Goal: Task Accomplishment & Management: Use online tool/utility

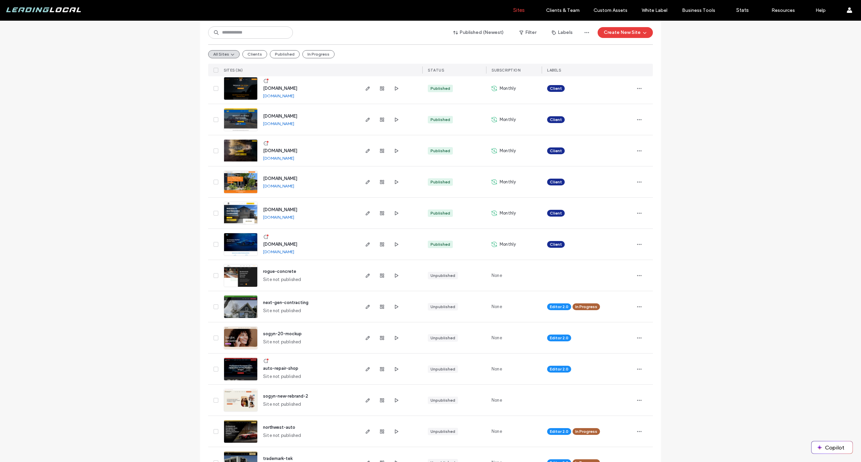
scroll to position [416, 0]
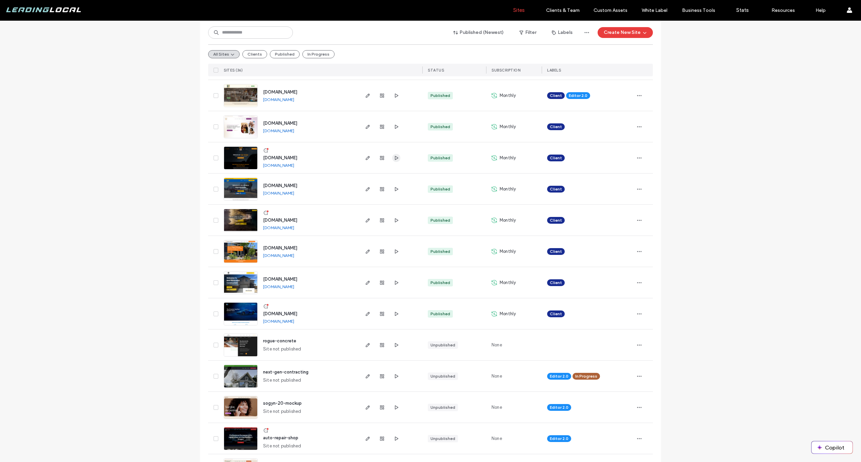
click at [394, 159] on icon "button" at bounding box center [395, 157] width 5 height 5
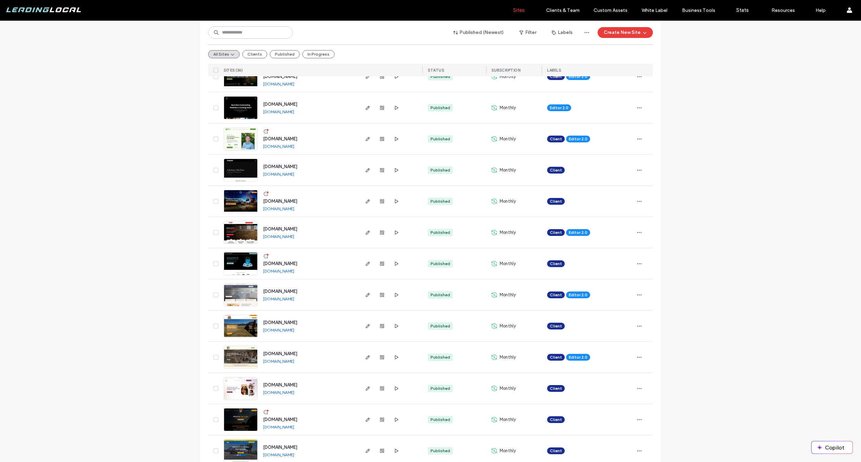
scroll to position [191, 0]
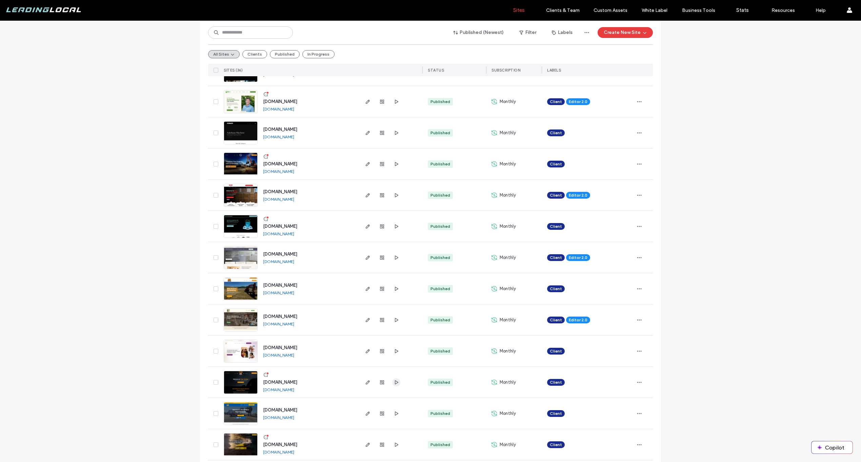
click at [395, 383] on use "button" at bounding box center [396, 382] width 3 height 4
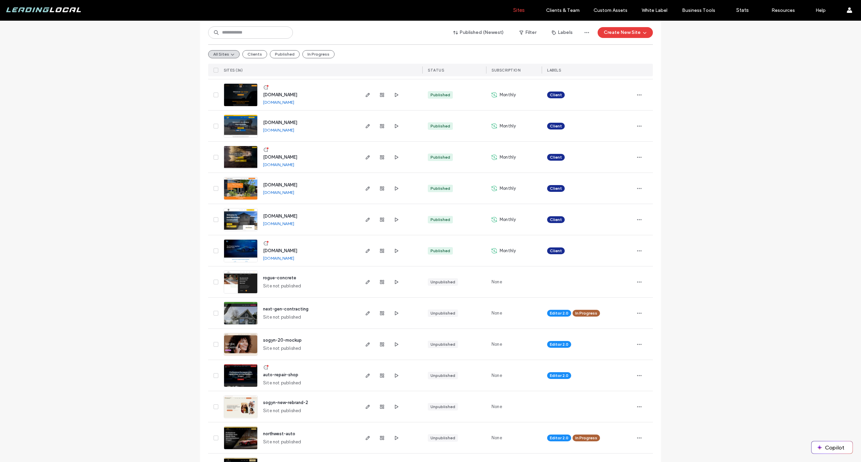
scroll to position [480, 0]
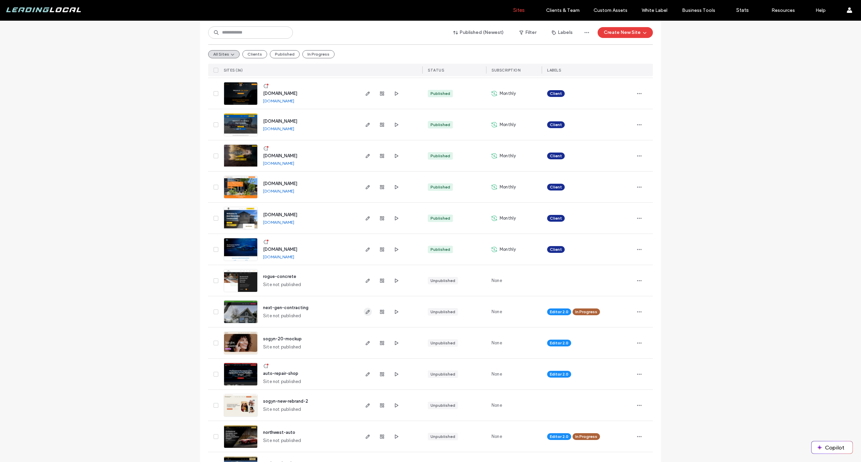
click at [365, 309] on icon "button" at bounding box center [367, 311] width 5 height 5
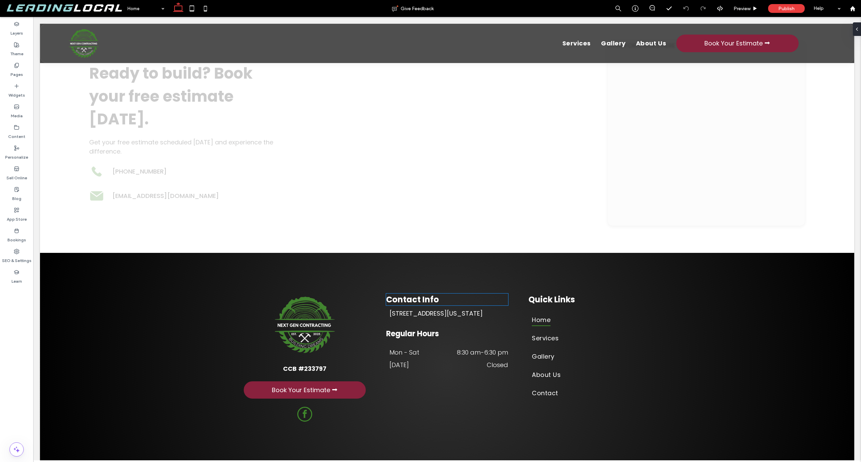
scroll to position [2488, 0]
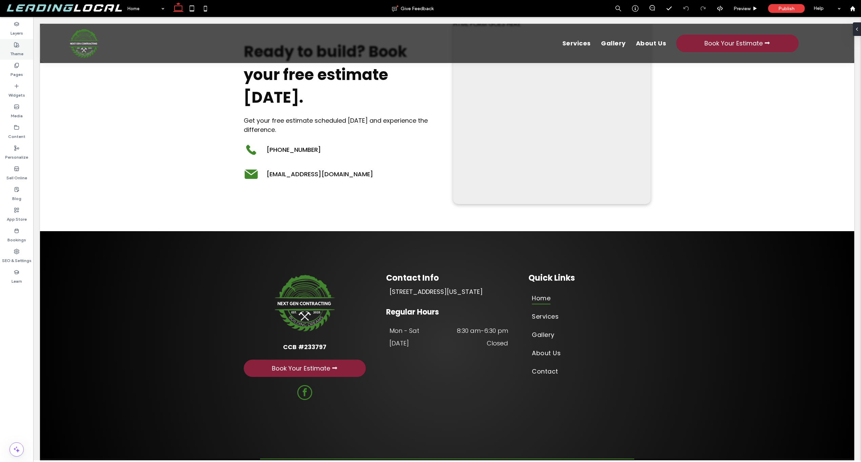
click at [9, 47] on div "Theme" at bounding box center [16, 49] width 33 height 21
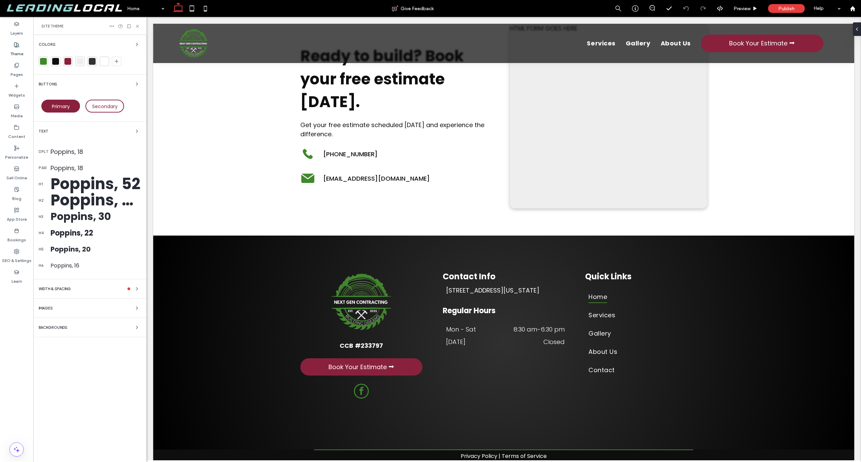
scroll to position [2421, 0]
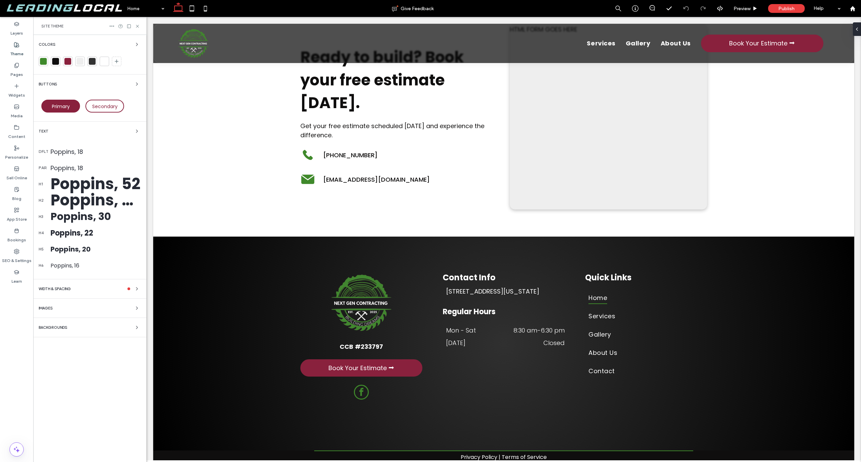
click at [40, 63] on div at bounding box center [43, 61] width 7 height 7
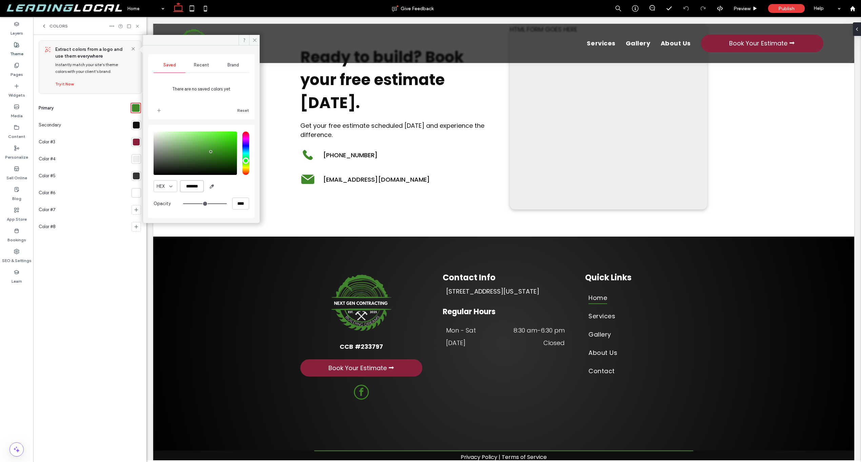
click at [182, 184] on input "*******" at bounding box center [192, 186] width 24 height 12
click at [256, 43] on span at bounding box center [254, 40] width 11 height 10
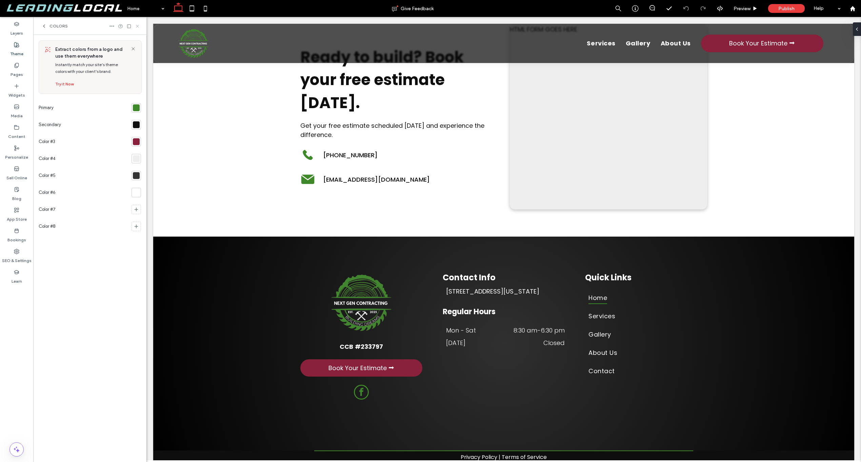
click at [137, 24] on icon at bounding box center [137, 26] width 5 height 5
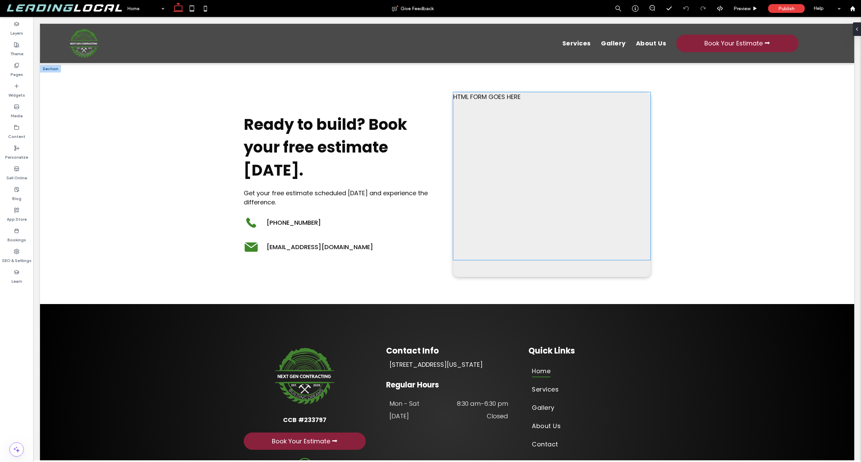
click at [561, 180] on div "HTML FORM GOES HERE" at bounding box center [551, 176] width 197 height 168
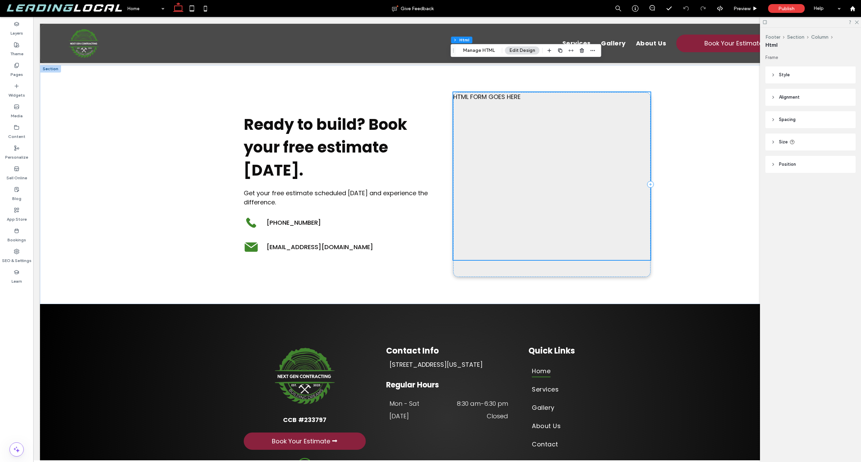
scroll to position [2412, 0]
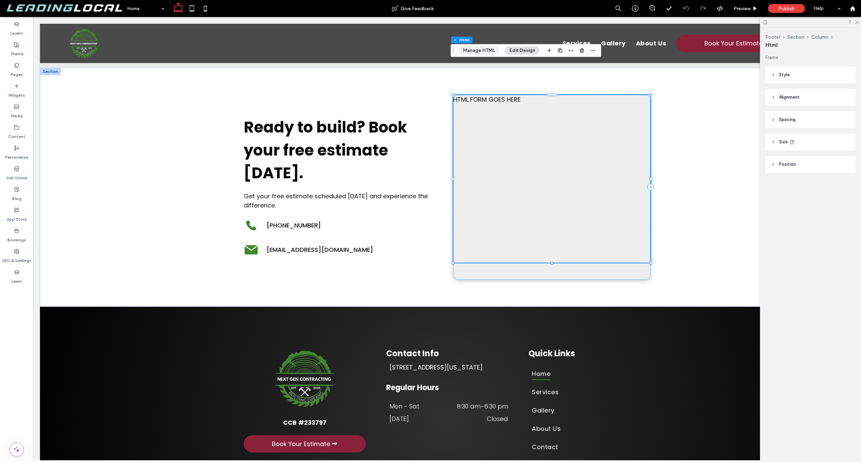
click at [477, 46] on button "Manage HTML" at bounding box center [479, 50] width 41 height 8
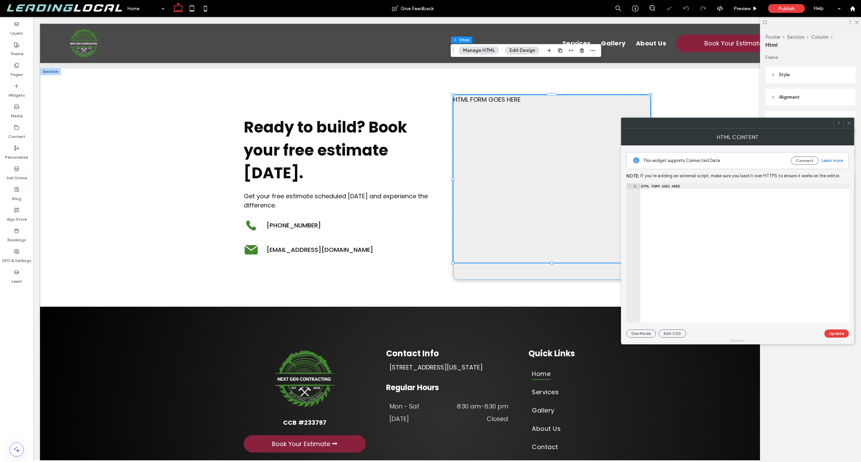
click at [654, 186] on div "HTML FORM GOES HERE" at bounding box center [744, 258] width 209 height 150
paste textarea "**********"
type textarea "**********"
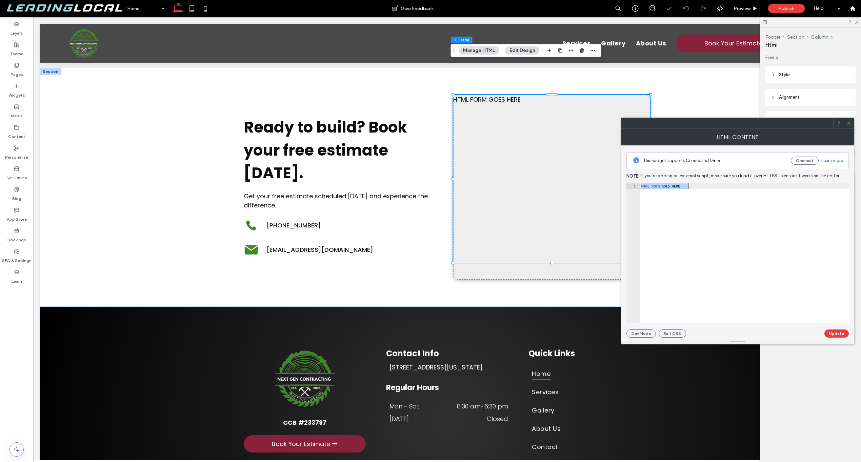
scroll to position [0, 484]
click at [826, 333] on button "Update" at bounding box center [836, 333] width 24 height 8
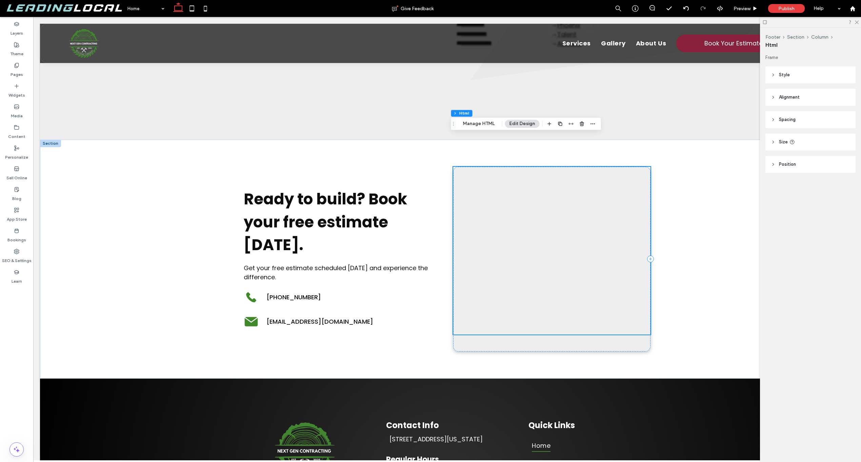
scroll to position [2347, 0]
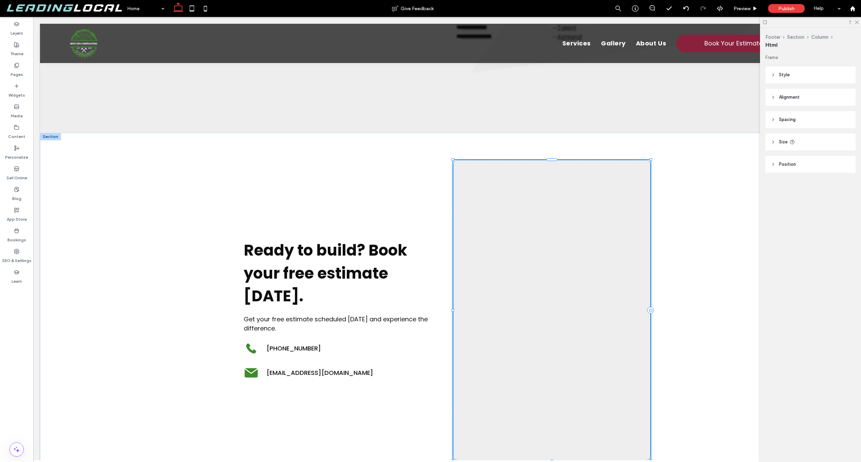
drag, startPoint x: 550, startPoint y: 291, endPoint x: 559, endPoint y: 423, distance: 132.8
click at [559, 423] on div "Ready to build? Book your free estimate today. Get your free estimate scheduled…" at bounding box center [447, 310] width 407 height 355
type input "***"
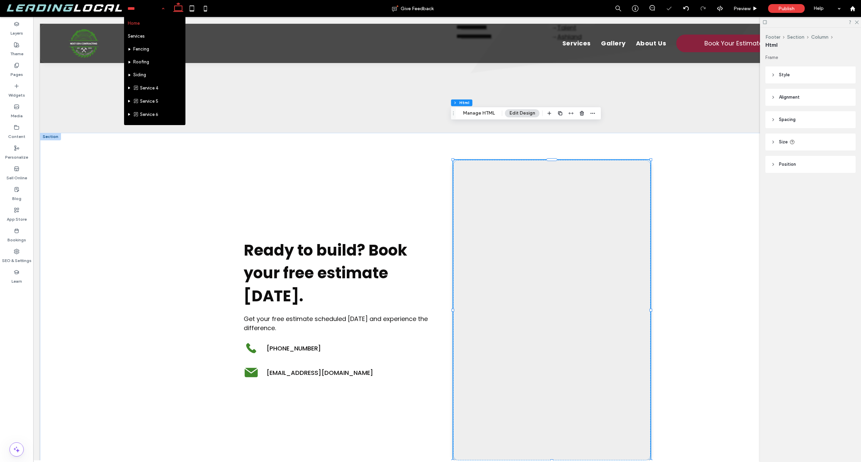
scroll to position [116, 0]
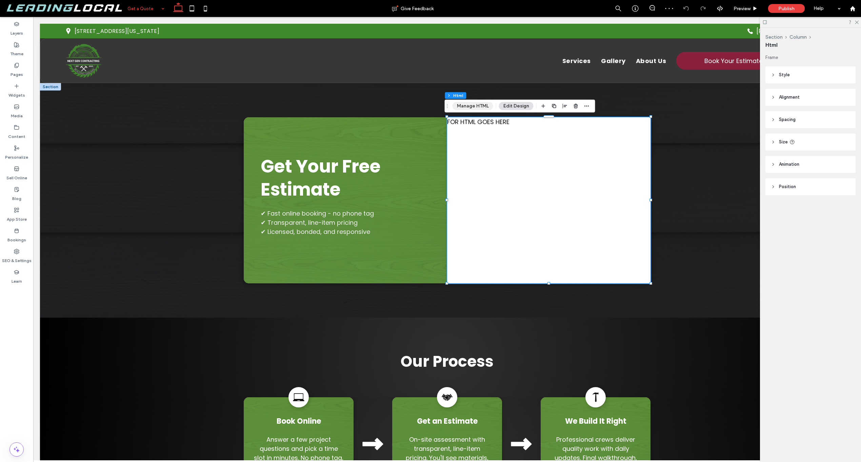
click at [474, 102] on button "Manage HTML" at bounding box center [472, 106] width 41 height 8
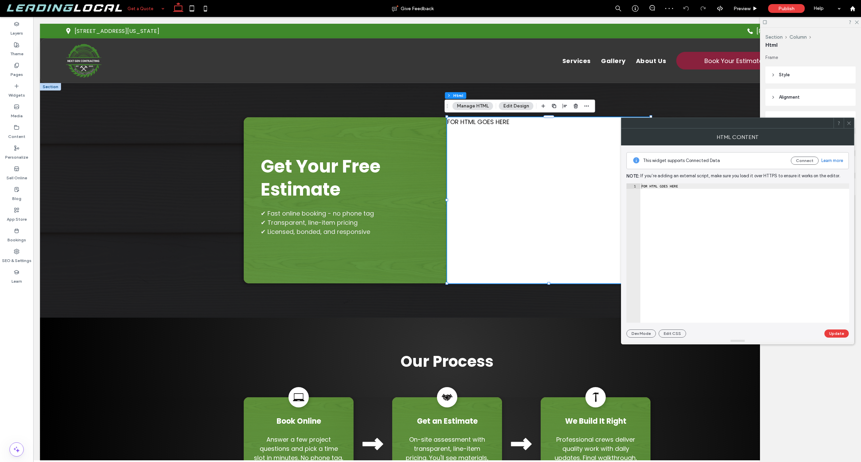
click at [683, 191] on div "FOR HTML GOES HERE" at bounding box center [744, 258] width 209 height 150
click at [682, 192] on div "FOR HTML GOES HERE" at bounding box center [744, 258] width 209 height 150
click at [683, 192] on div "FOR HTML GOES HERE" at bounding box center [744, 258] width 209 height 150
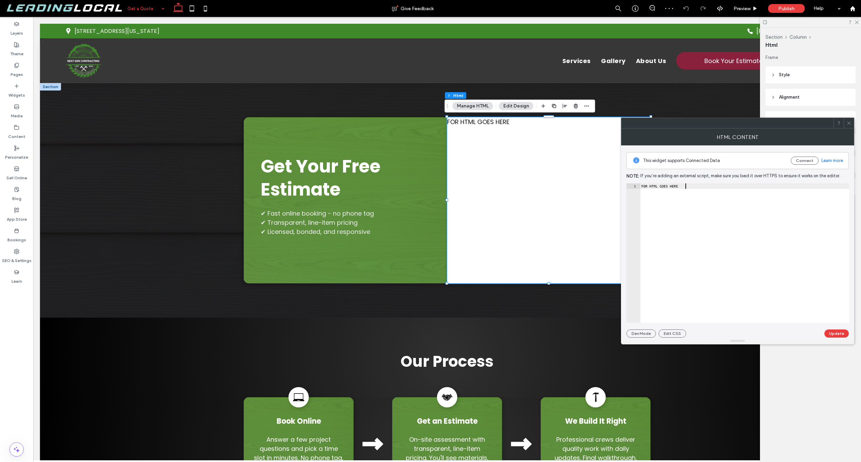
click at [683, 191] on div "FOR HTML GOES HERE" at bounding box center [744, 258] width 209 height 150
paste textarea "**********"
type textarea "**********"
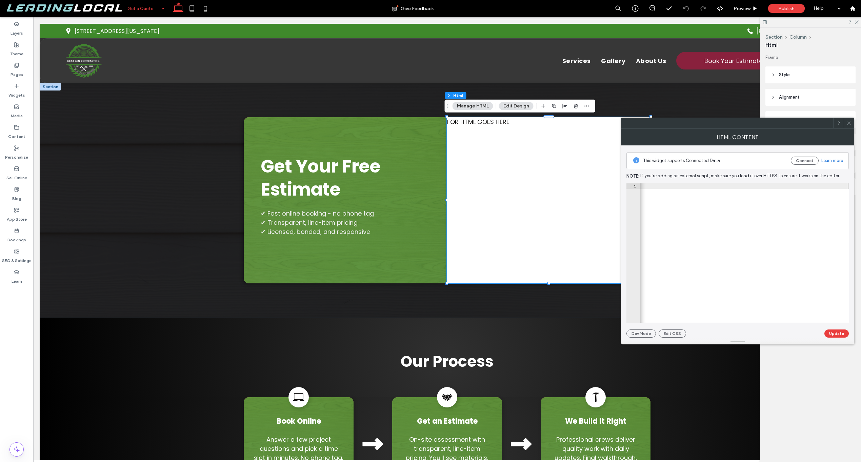
click at [832, 333] on button "Update" at bounding box center [836, 333] width 24 height 8
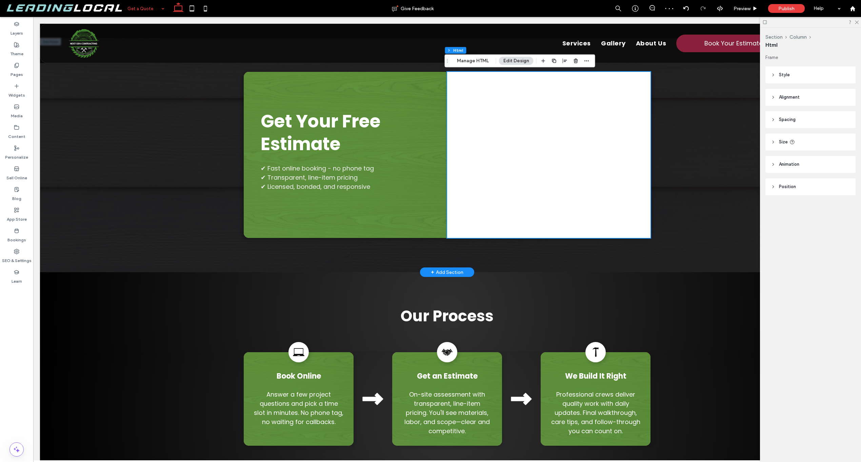
scroll to position [25, 0]
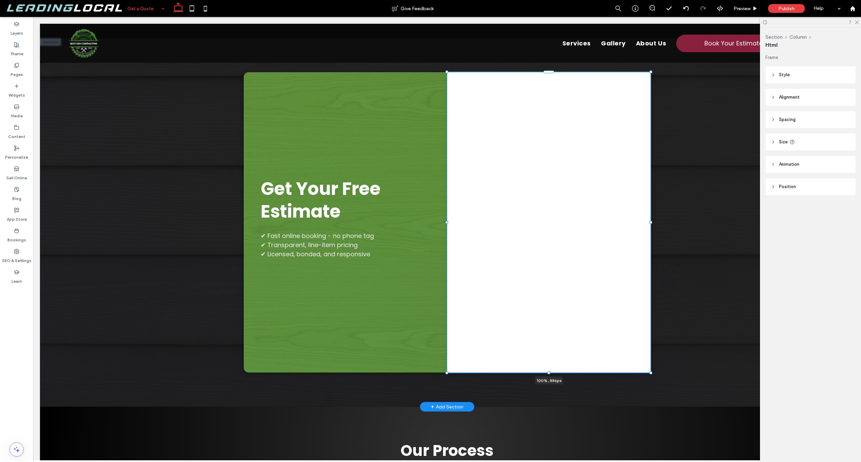
drag, startPoint x: 547, startPoint y: 238, endPoint x: 549, endPoint y: 372, distance: 134.2
click at [447, 73] on div at bounding box center [447, 72] width 0 height 0
type input "***"
click at [716, 204] on div "Get Your Free Estimate ✔ Fast online booking - no phone tag ✔ Transparent, line…" at bounding box center [447, 222] width 814 height 369
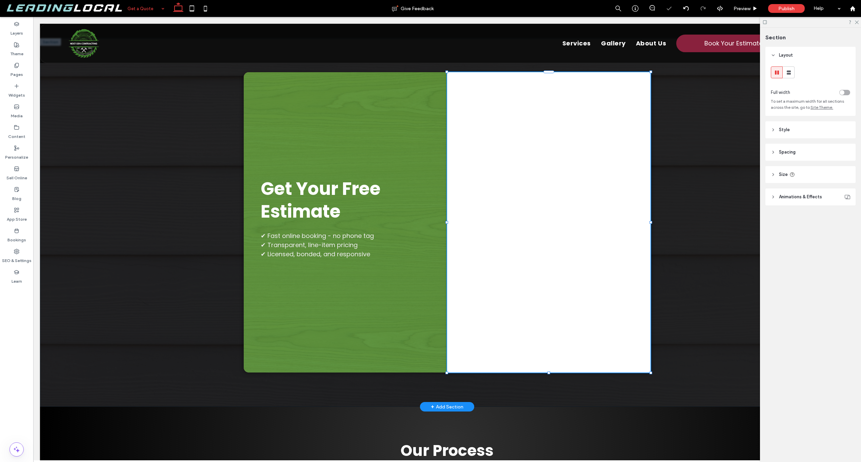
type input "*"
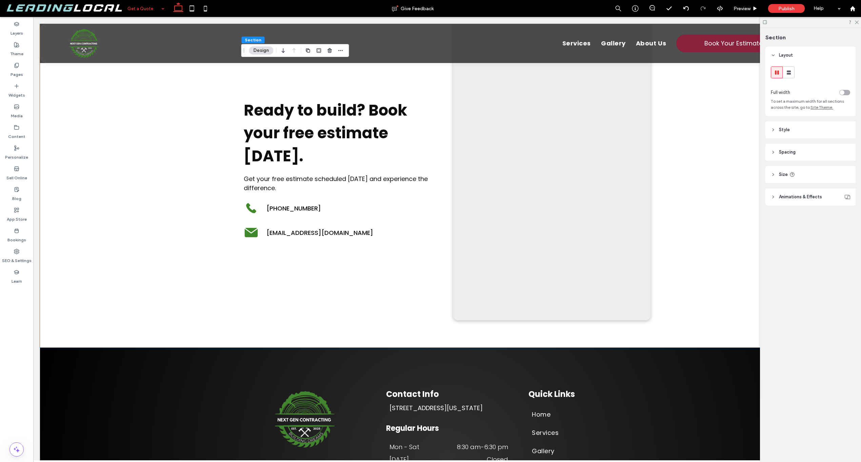
scroll to position [1204, 0]
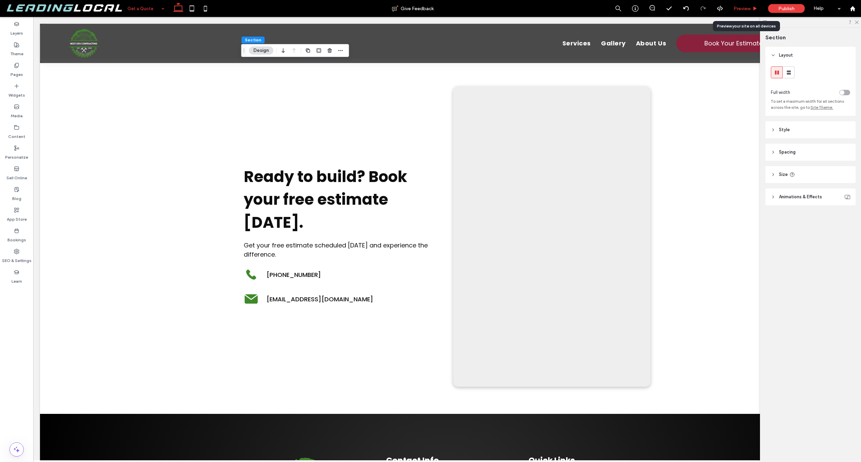
click at [742, 11] on span "Preview" at bounding box center [741, 9] width 17 height 6
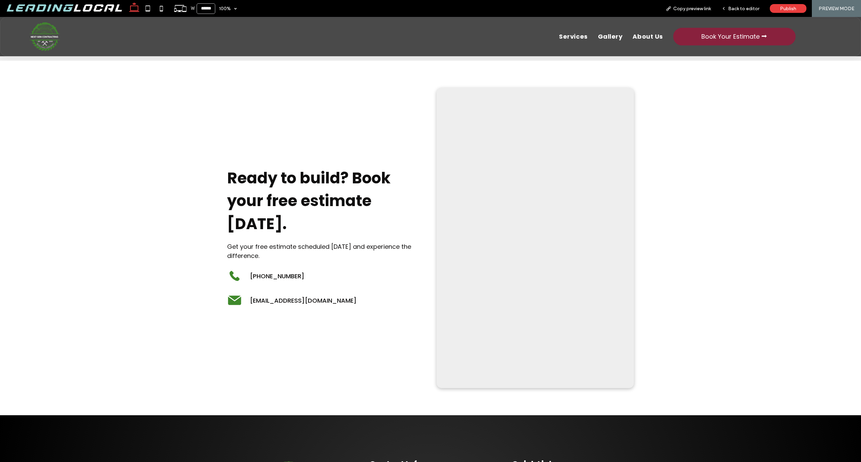
scroll to position [1217, 0]
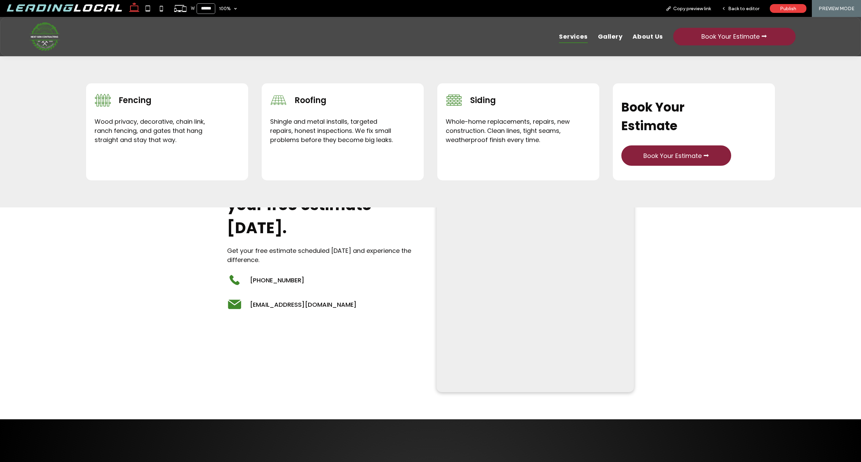
click at [563, 35] on span "Services" at bounding box center [573, 36] width 28 height 13
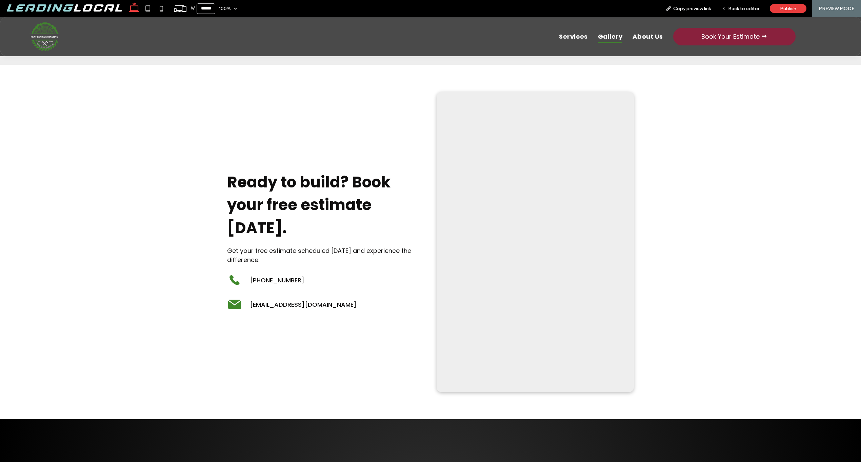
click at [604, 37] on span "Gallery" at bounding box center [610, 36] width 25 height 13
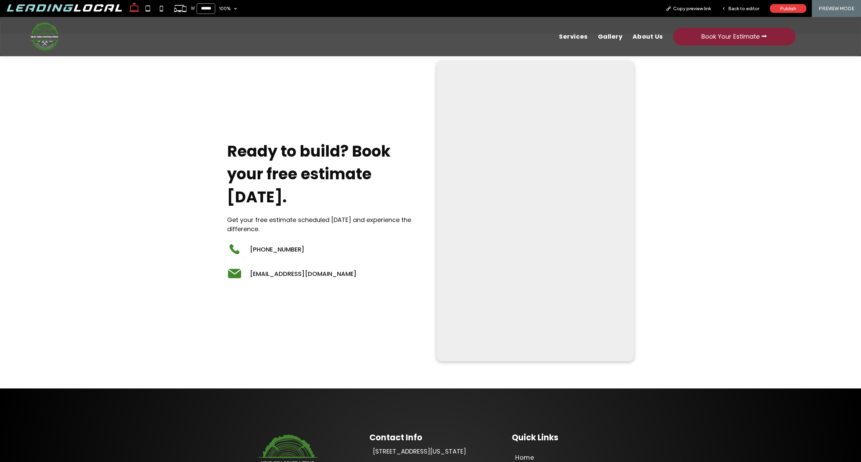
scroll to position [2507, 0]
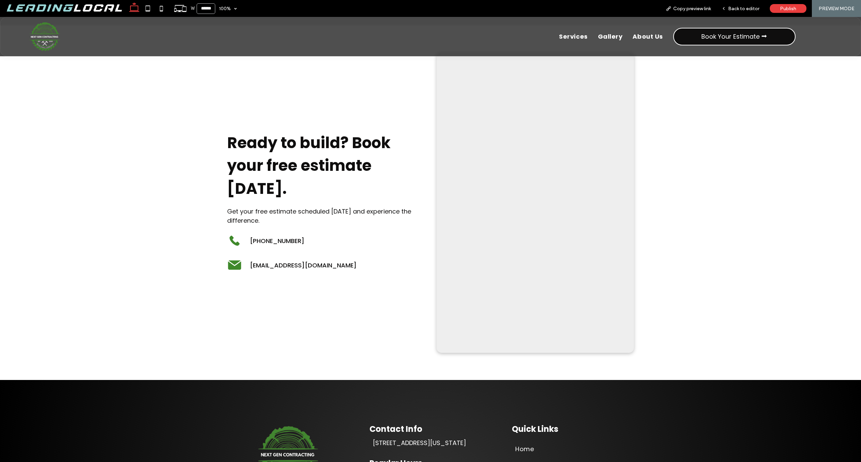
click at [724, 35] on p "Book Your Estimate ⮕" at bounding box center [734, 36] width 66 height 9
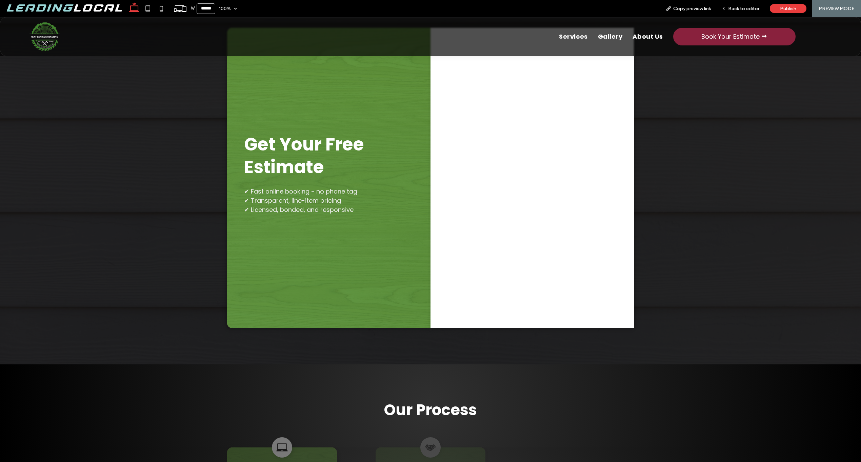
scroll to position [16, 0]
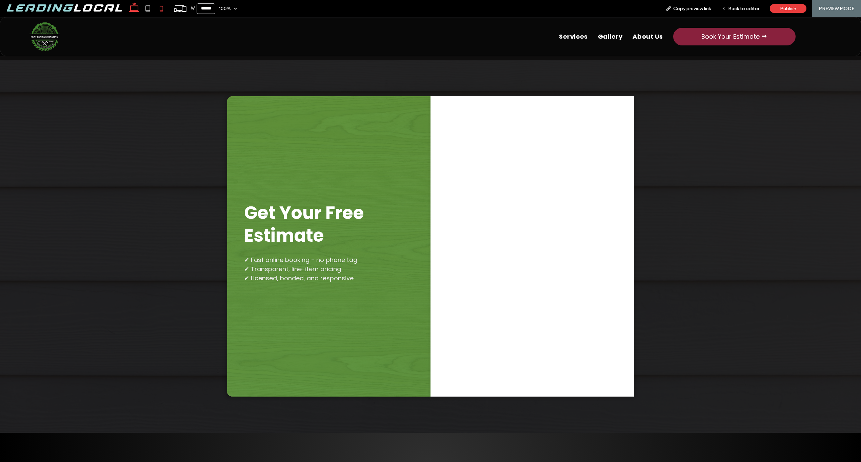
click at [155, 8] on icon at bounding box center [162, 9] width 14 height 14
type input "*****"
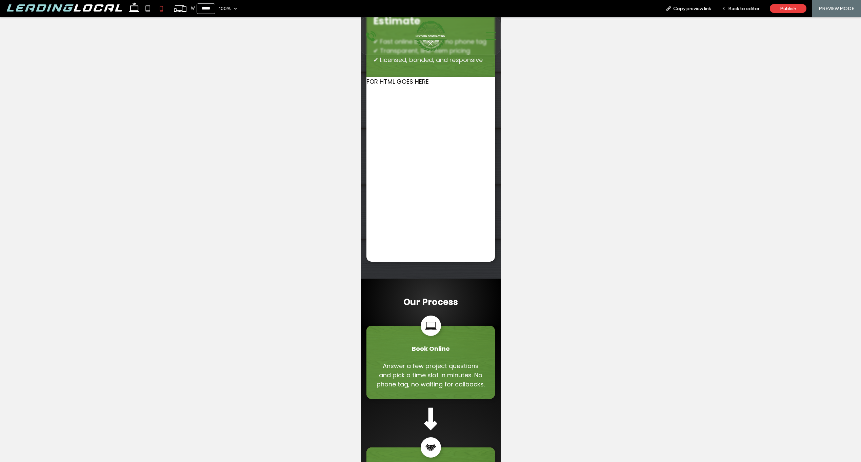
scroll to position [0, 0]
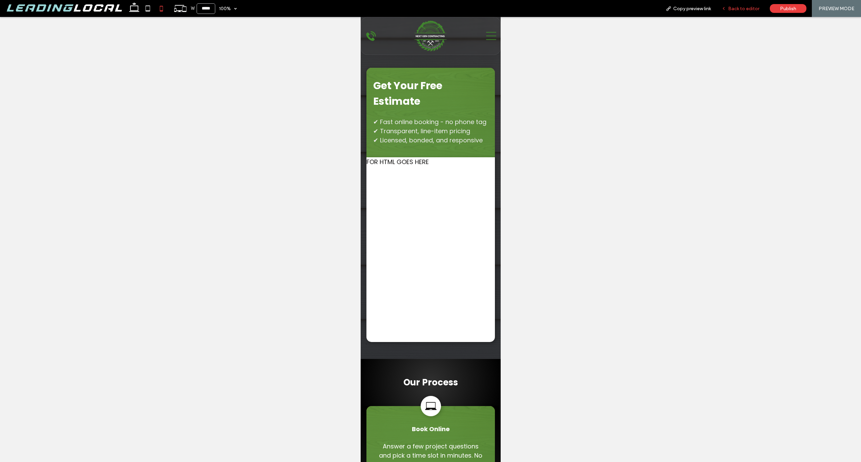
click at [738, 10] on span "Back to editor" at bounding box center [743, 9] width 31 height 6
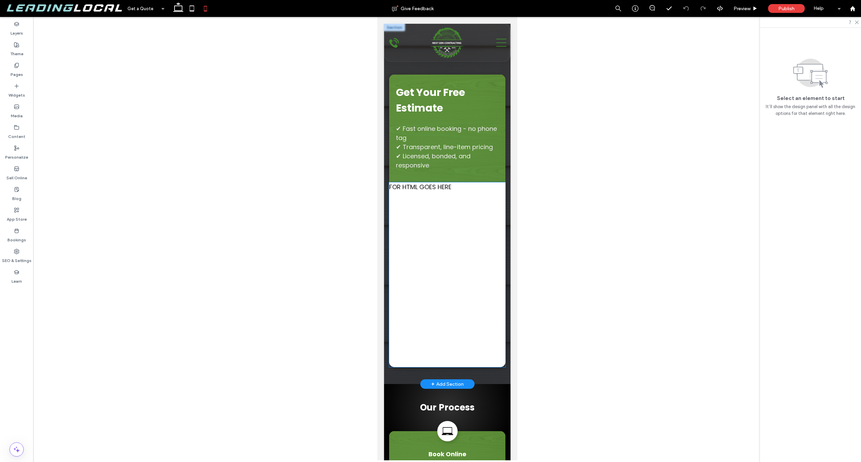
click at [438, 216] on div "FOR HTML GOES HERE" at bounding box center [447, 274] width 116 height 185
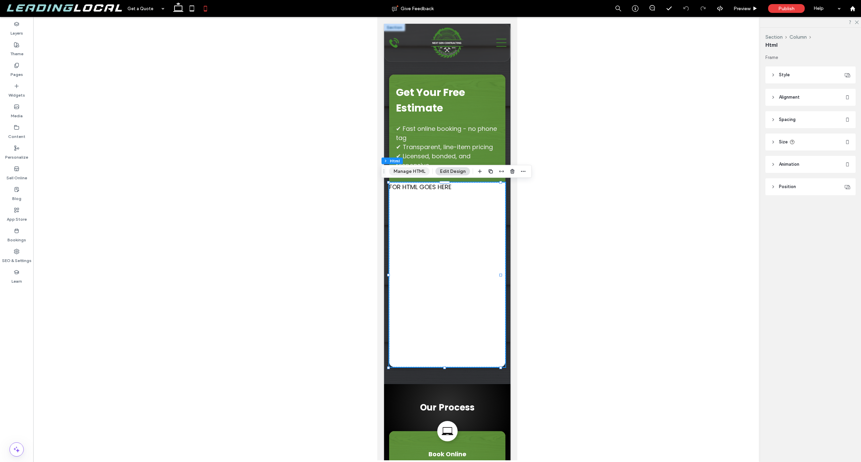
click at [407, 171] on button "Manage HTML" at bounding box center [409, 171] width 41 height 8
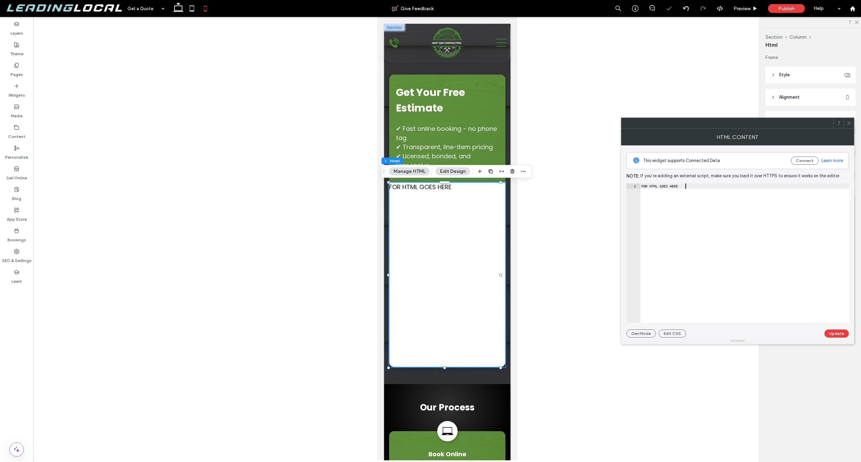
click at [656, 192] on div "FOR HTML GOES HERE" at bounding box center [744, 258] width 209 height 150
click at [655, 192] on div "FOR HTML GOES HERE" at bounding box center [744, 258] width 209 height 150
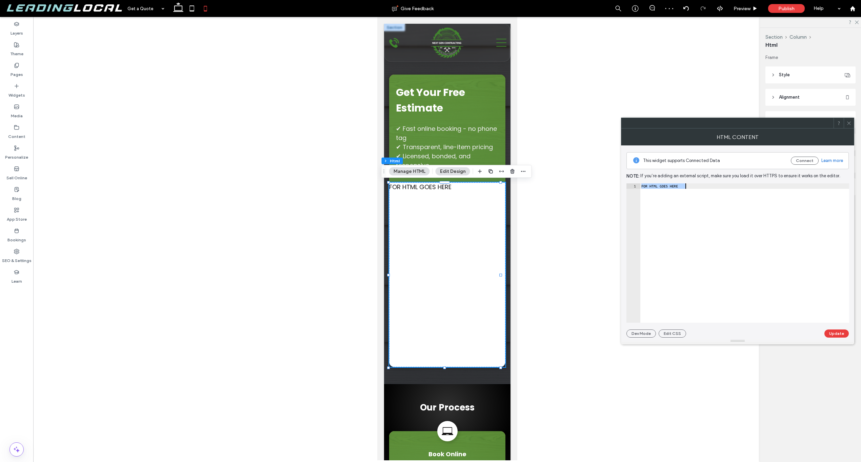
paste textarea "**********"
type textarea "**********"
click at [844, 331] on button "Update" at bounding box center [836, 333] width 24 height 8
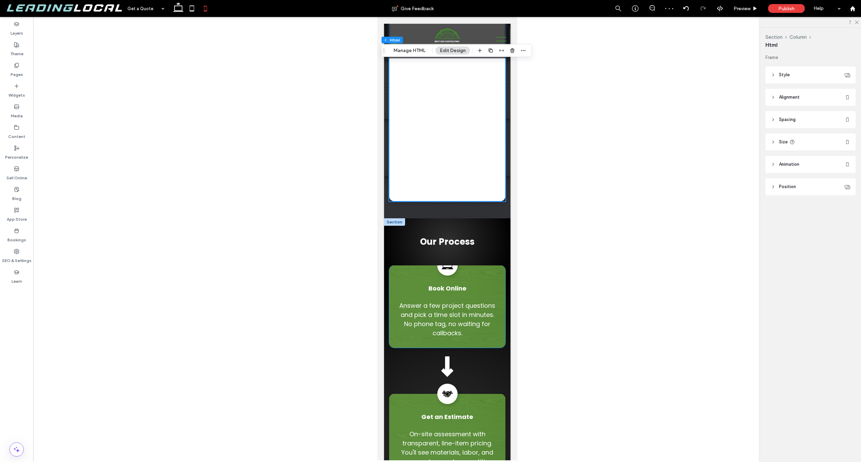
scroll to position [164, 0]
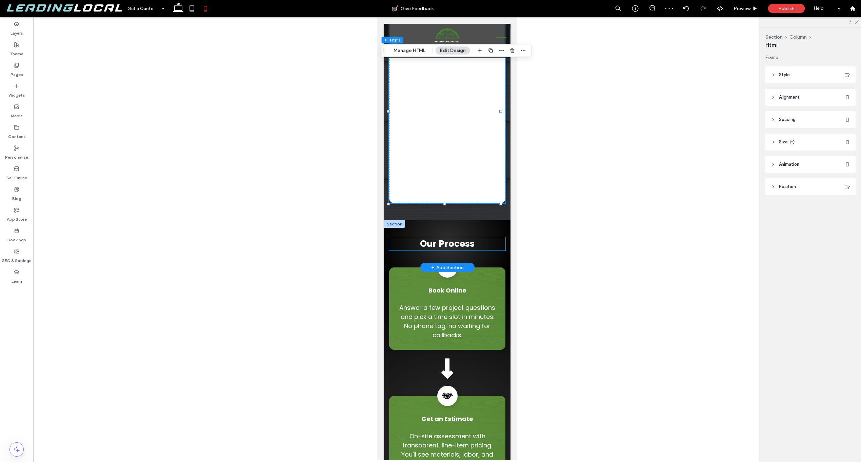
click at [455, 249] on span "Our Process" at bounding box center [447, 244] width 55 height 12
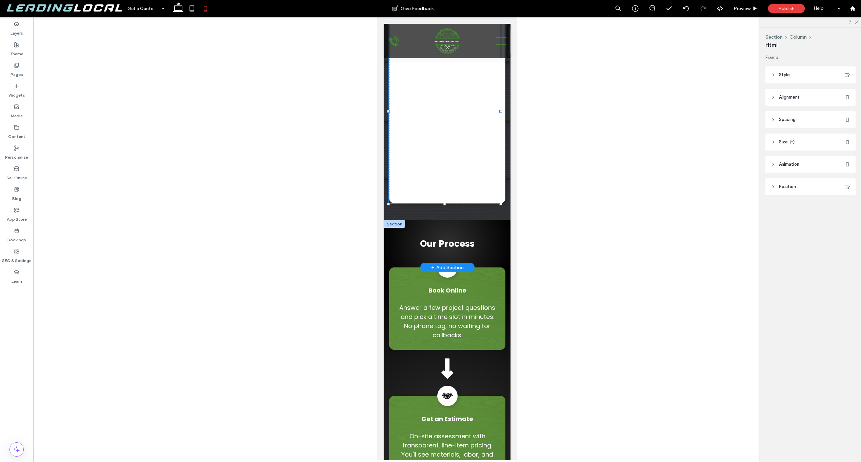
drag, startPoint x: 444, startPoint y: 204, endPoint x: 439, endPoint y: 242, distance: 38.7
click at [439, 242] on div "Get Your Free Estimate ✔ Fast online booking - no phone tag ✔ Transparent, line…" at bounding box center [447, 411] width 126 height 1103
drag, startPoint x: 445, startPoint y: 203, endPoint x: 443, endPoint y: 216, distance: 12.7
click at [443, 216] on div "Get Your Free Estimate ✔ Fast online booking - no phone tag ✔ Transparent, line…" at bounding box center [447, 40] width 126 height 360
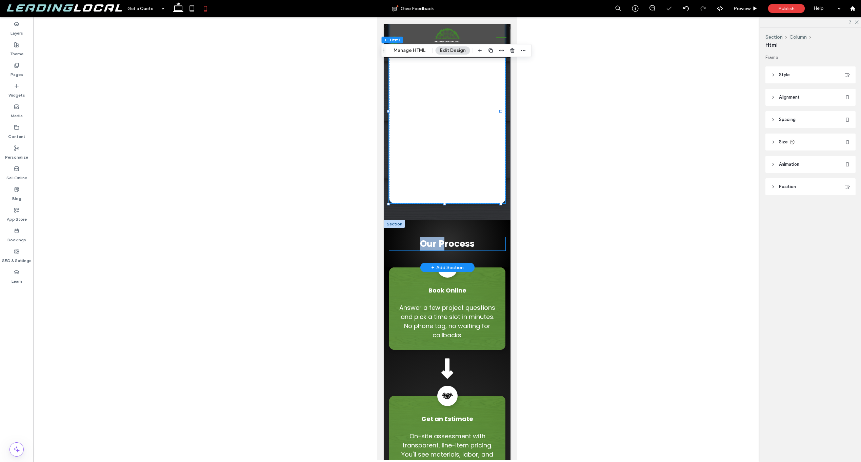
drag, startPoint x: 443, startPoint y: 219, endPoint x: 442, endPoint y: 247, distance: 27.8
click at [442, 247] on div "Get Your Free Estimate ✔ Fast online booking - no phone tag ✔ Transparent, line…" at bounding box center [447, 411] width 126 height 1103
click at [396, 193] on div at bounding box center [447, 111] width 116 height 185
click at [386, 175] on div "Get Your Free Estimate ✔ Fast online booking - no phone tag ✔ Transparent, line…" at bounding box center [447, 40] width 126 height 360
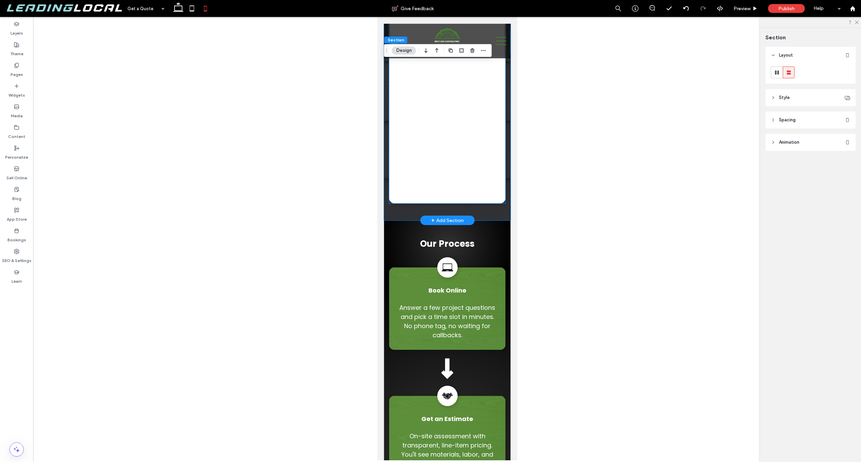
click at [422, 175] on div at bounding box center [447, 111] width 116 height 185
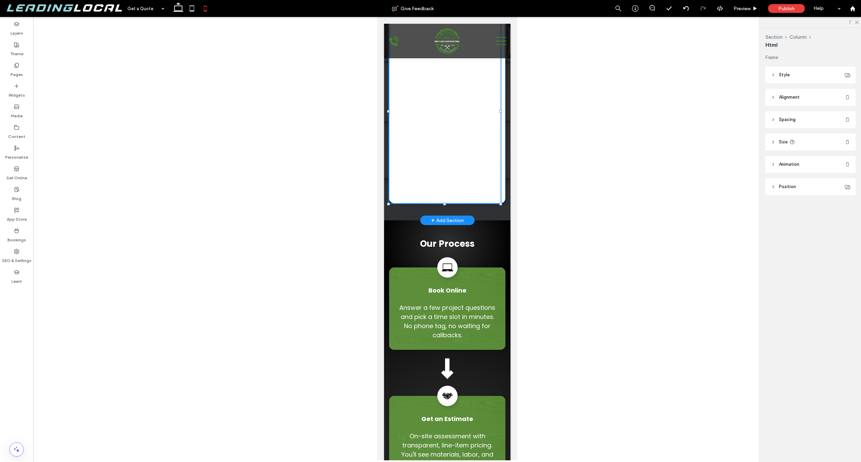
drag, startPoint x: 444, startPoint y: 205, endPoint x: 445, endPoint y: 211, distance: 6.1
click at [445, 211] on div "Get Your Free Estimate ✔ Fast online booking - no phone tag ✔ Transparent, line…" at bounding box center [447, 40] width 126 height 360
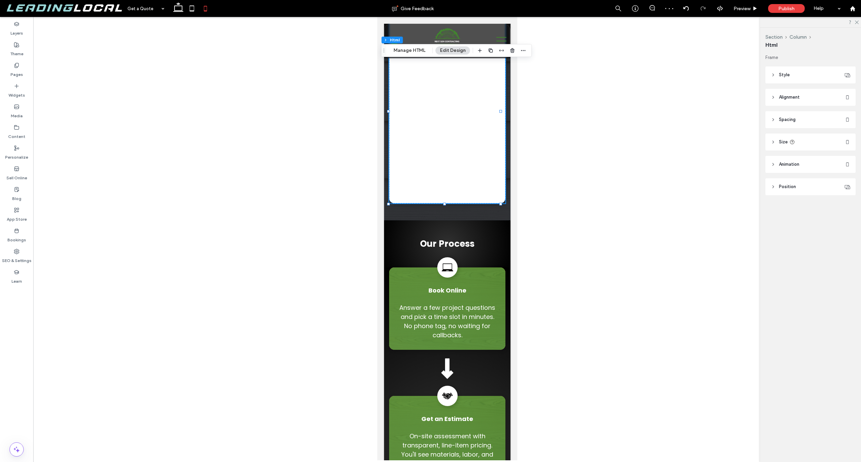
click at [775, 138] on header "Size" at bounding box center [810, 142] width 90 height 17
click at [823, 198] on button "More Size Options" at bounding box center [831, 197] width 37 height 8
click at [793, 249] on input "***" at bounding box center [794, 249] width 14 height 12
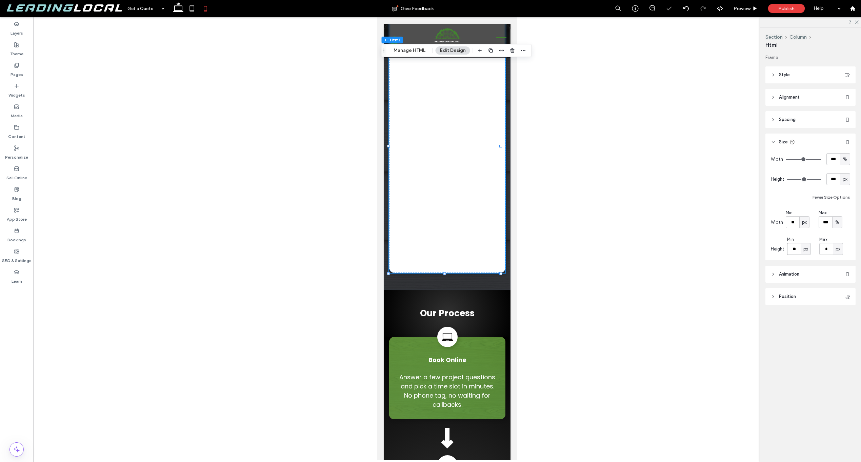
type input "*"
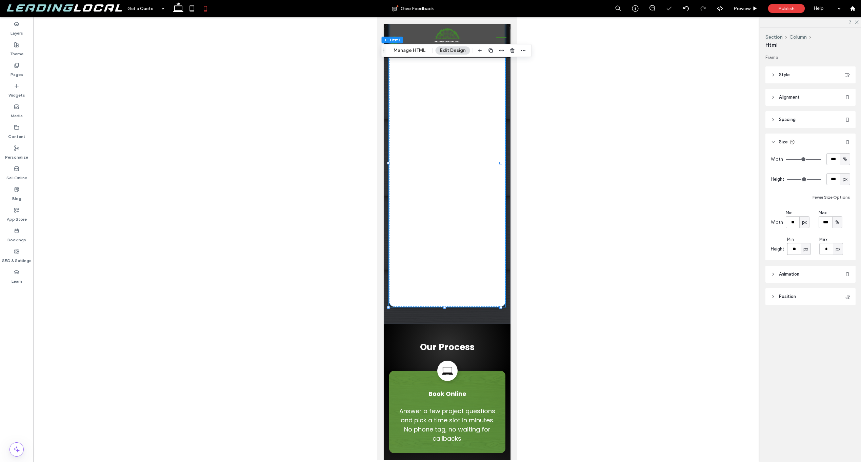
type input "*"
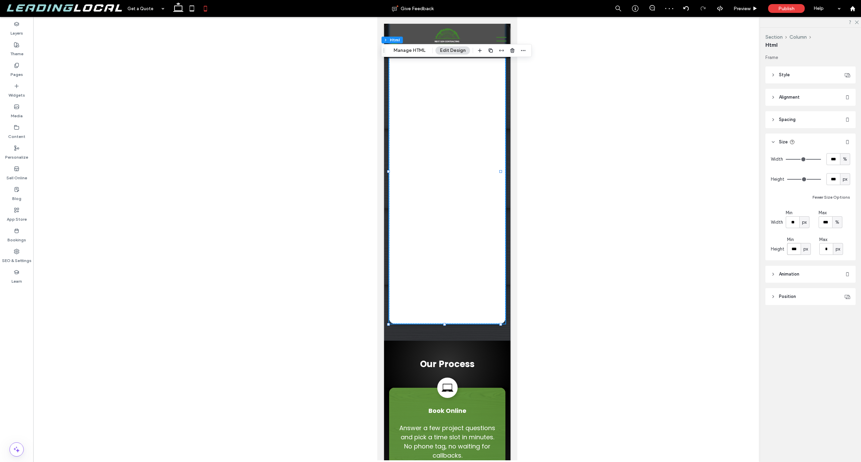
click at [796, 248] on input "***" at bounding box center [794, 249] width 14 height 12
type input "***"
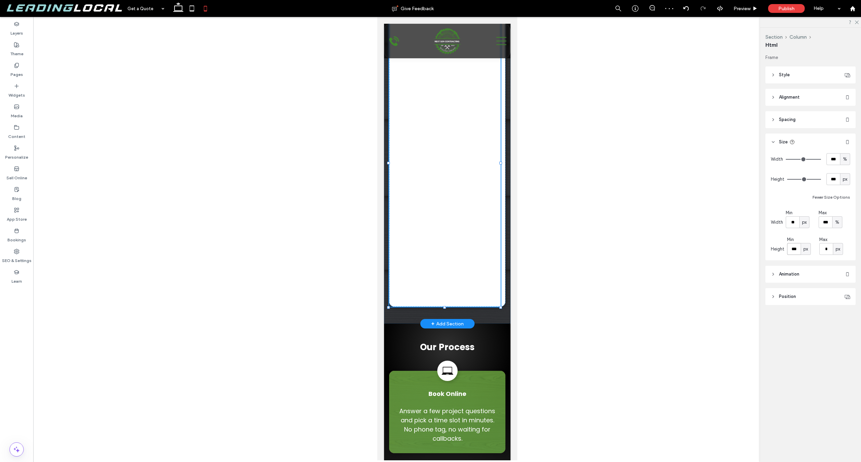
drag, startPoint x: 444, startPoint y: 308, endPoint x: 443, endPoint y: 318, distance: 10.3
click at [443, 318] on div "Get Your Free Estimate ✔ Fast online booking - no phone tag ✔ Transparent, line…" at bounding box center [447, 92] width 126 height 464
type input "***"
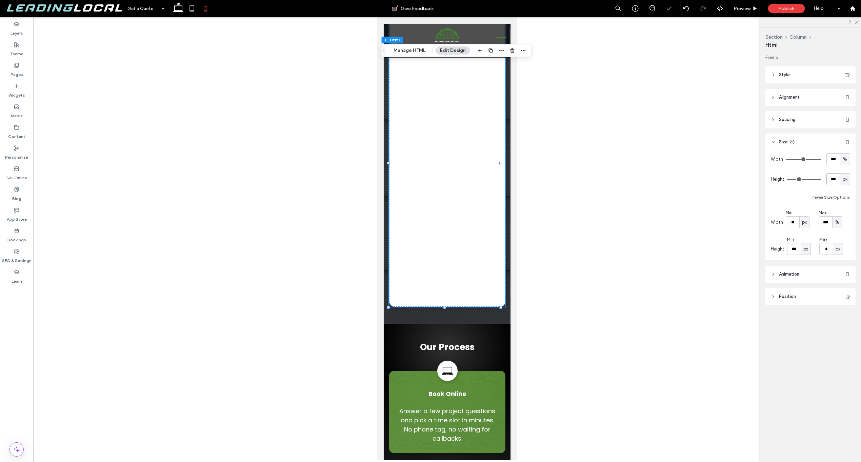
click at [832, 183] on input "***" at bounding box center [833, 179] width 14 height 12
type input "***"
click at [806, 194] on div "Fewer Size Options" at bounding box center [810, 197] width 79 height 8
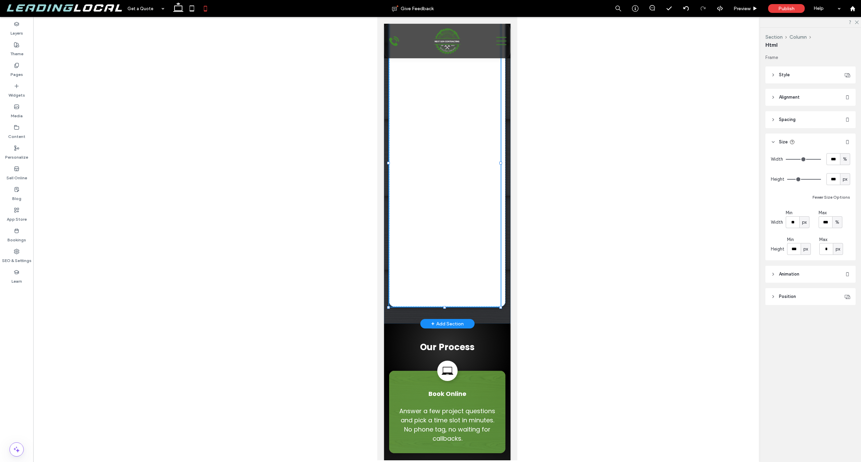
click at [444, 316] on div "Get Your Free Estimate ✔ Fast online booking - no phone tag ✔ Transparent, line…" at bounding box center [447, 92] width 126 height 464
type input "***"
drag, startPoint x: 444, startPoint y: 307, endPoint x: 444, endPoint y: 318, distance: 11.5
click at [444, 318] on div "Get Your Free Estimate ✔ Fast online booking - no phone tag ✔ Transparent, line…" at bounding box center [447, 92] width 126 height 464
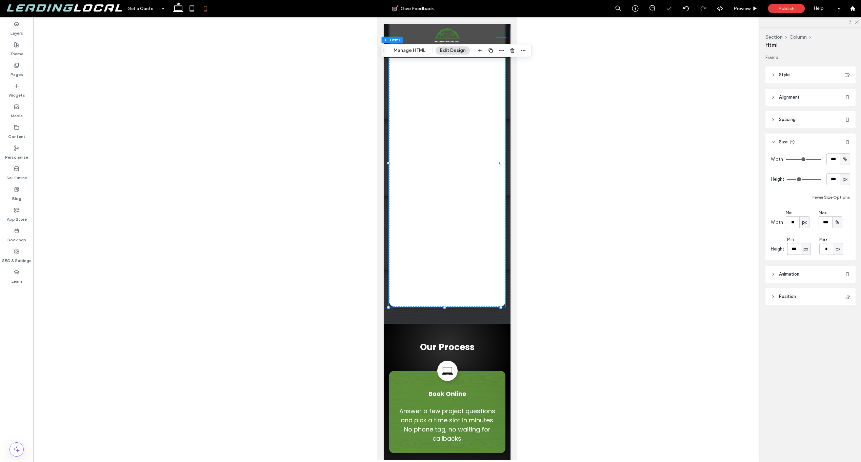
click at [800, 248] on input "***" at bounding box center [794, 249] width 14 height 12
type input "***"
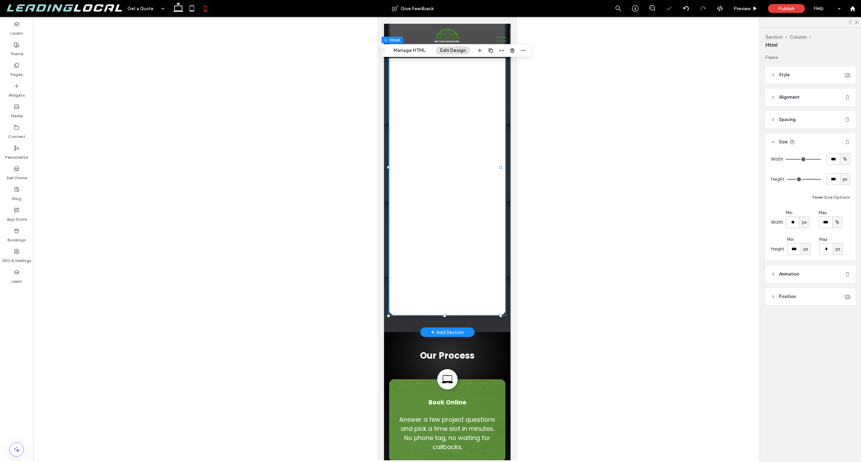
click at [474, 329] on div "Get Your Free Estimate ✔ Fast online booking - no phone tag ✔ Transparent, line…" at bounding box center [447, 96] width 126 height 472
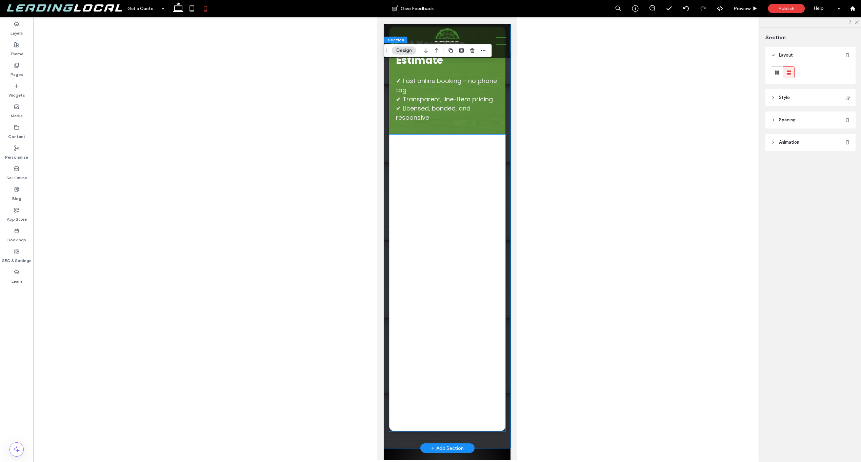
scroll to position [0, 0]
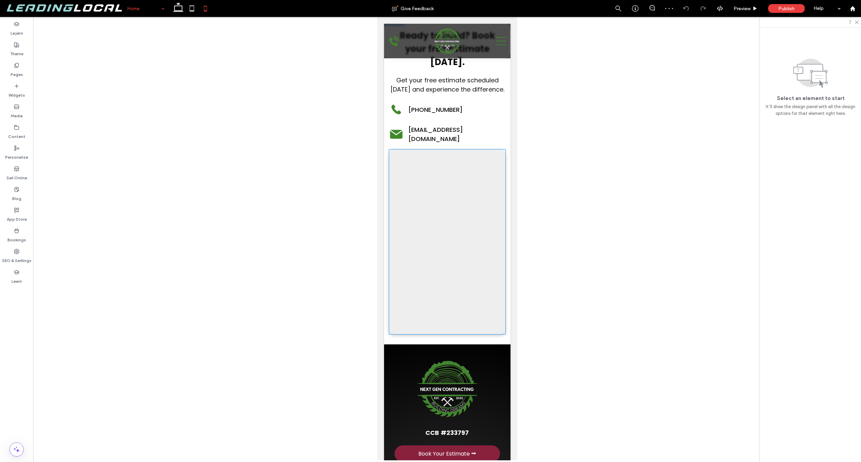
scroll to position [3331, 0]
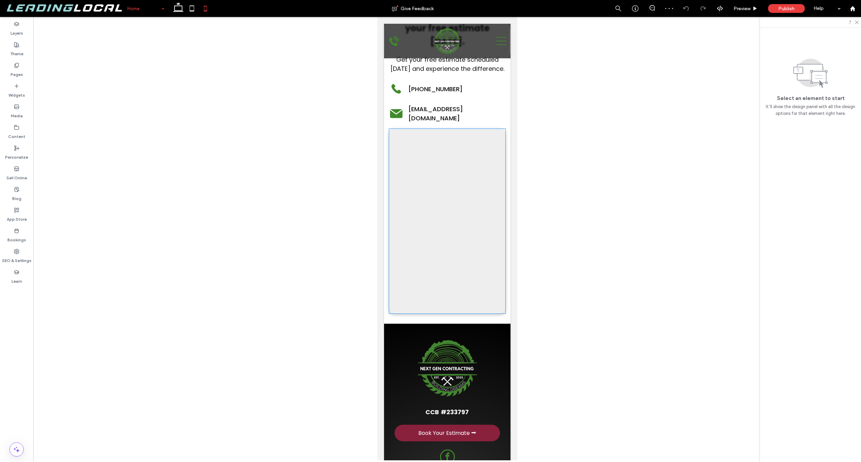
click at [471, 188] on div at bounding box center [447, 221] width 116 height 185
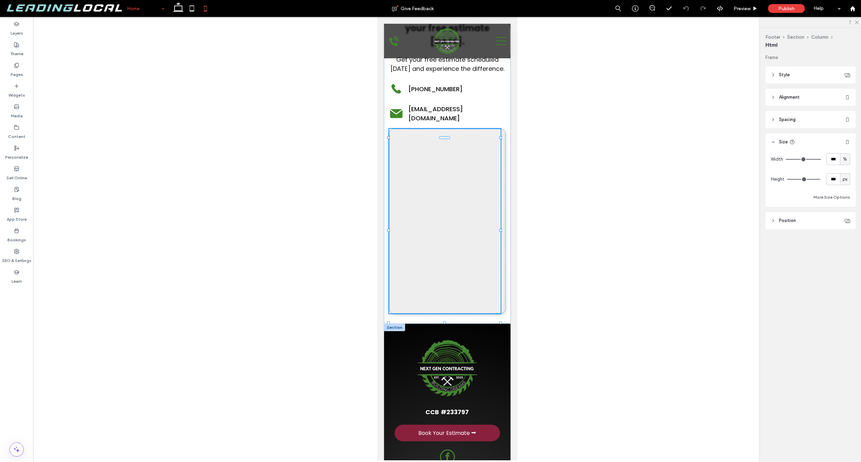
drag, startPoint x: 444, startPoint y: 234, endPoint x: 446, endPoint y: 248, distance: 14.4
click at [446, 248] on div "**********" at bounding box center [447, 122] width 126 height 1247
type input "***"
click at [818, 197] on button "More Size Options" at bounding box center [831, 197] width 37 height 8
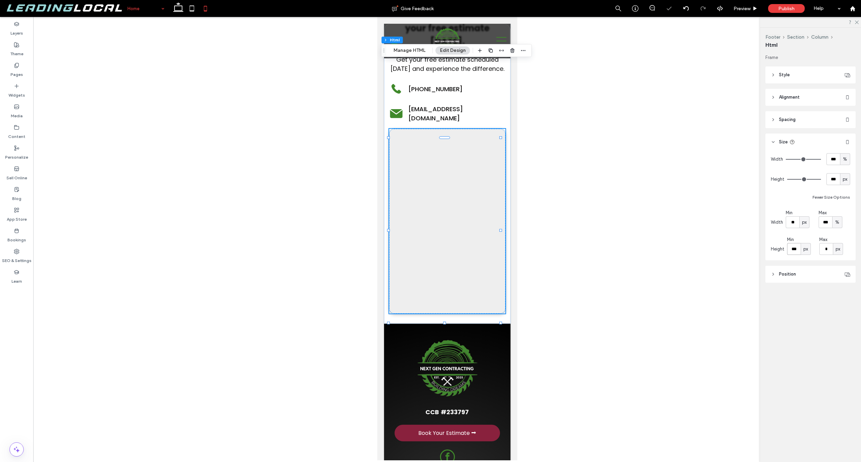
click at [794, 245] on input "***" at bounding box center [794, 249] width 14 height 12
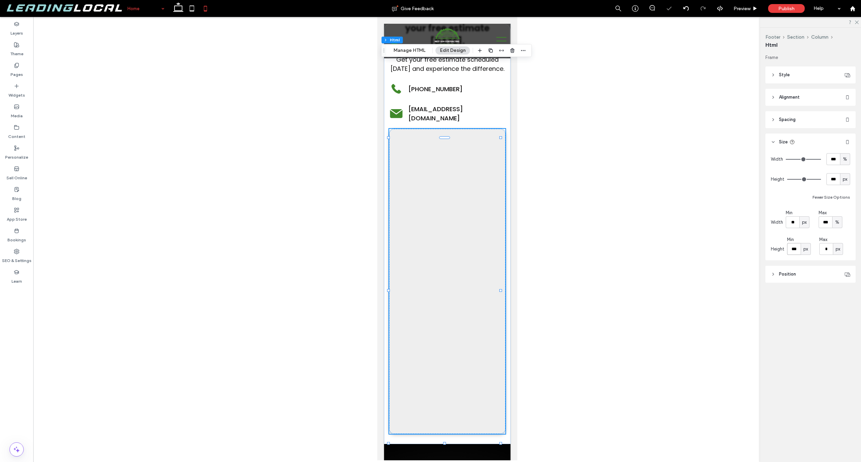
click at [789, 248] on input "***" at bounding box center [794, 249] width 14 height 12
type input "***"
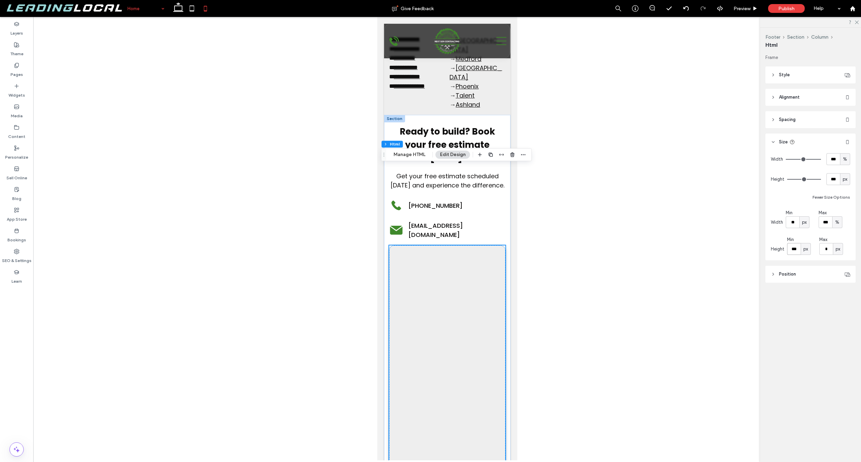
scroll to position [3190, 0]
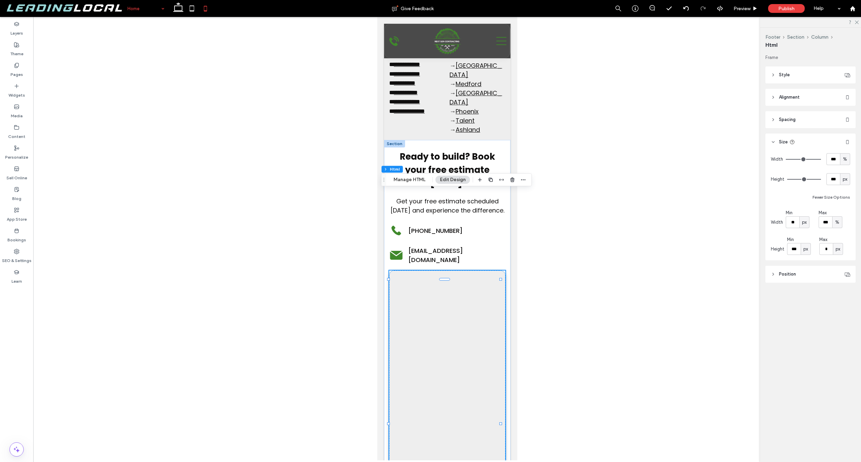
click at [648, 209] on div at bounding box center [447, 238] width 828 height 443
click at [848, 12] on div at bounding box center [852, 8] width 17 height 17
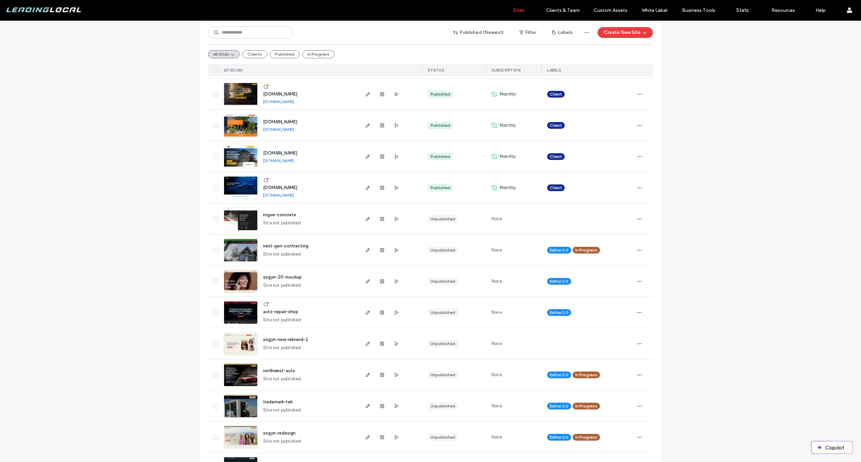
scroll to position [547, 0]
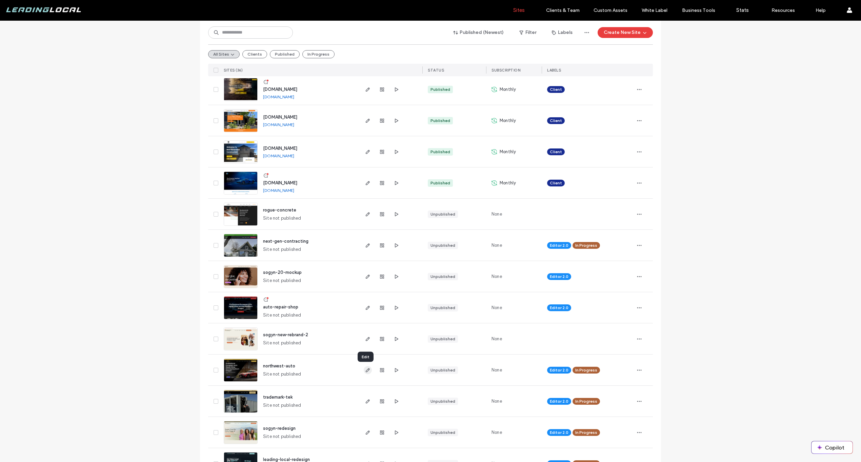
click at [365, 371] on icon "button" at bounding box center [367, 369] width 5 height 5
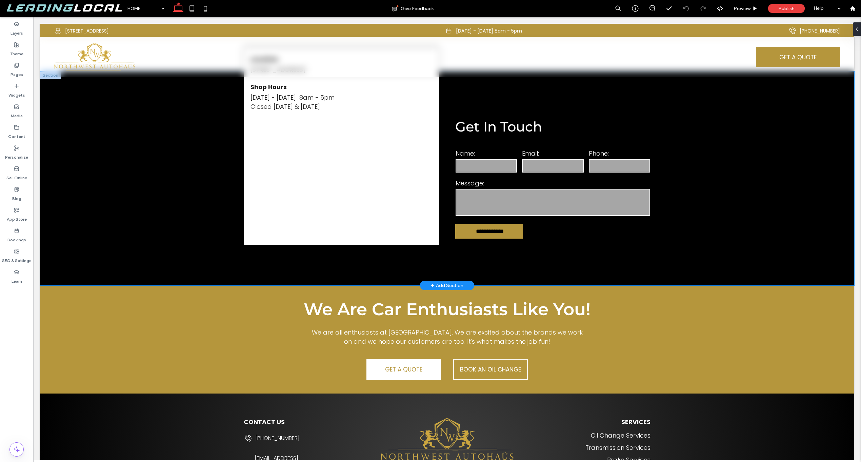
scroll to position [2733, 0]
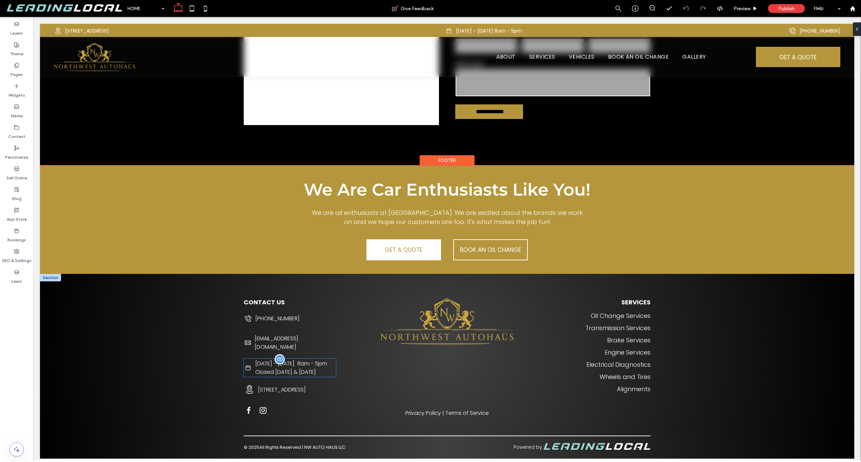
click at [327, 368] on p "Closed Saturday & Sunday" at bounding box center [291, 372] width 72 height 8
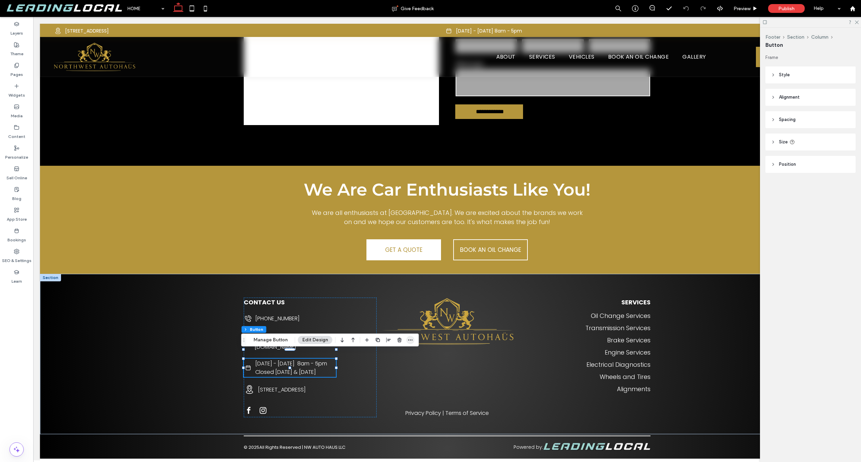
click at [408, 342] on icon "button" at bounding box center [410, 339] width 5 height 5
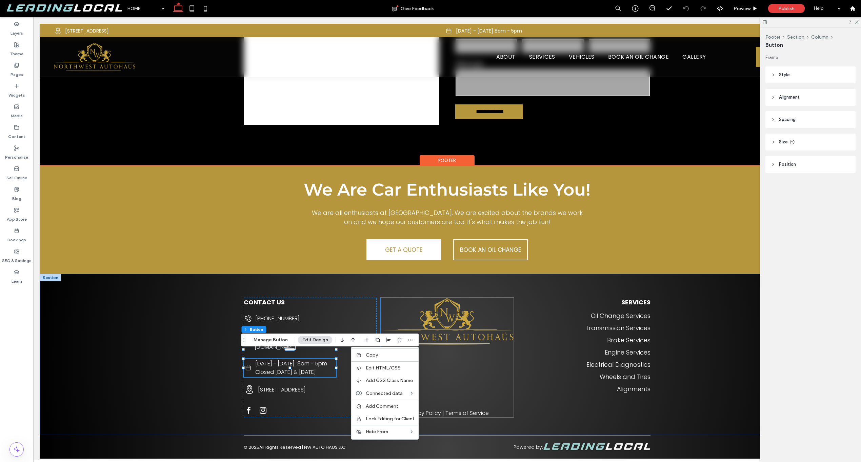
click at [496, 390] on div "Privacy Policy | T erms of Service" at bounding box center [447, 358] width 133 height 120
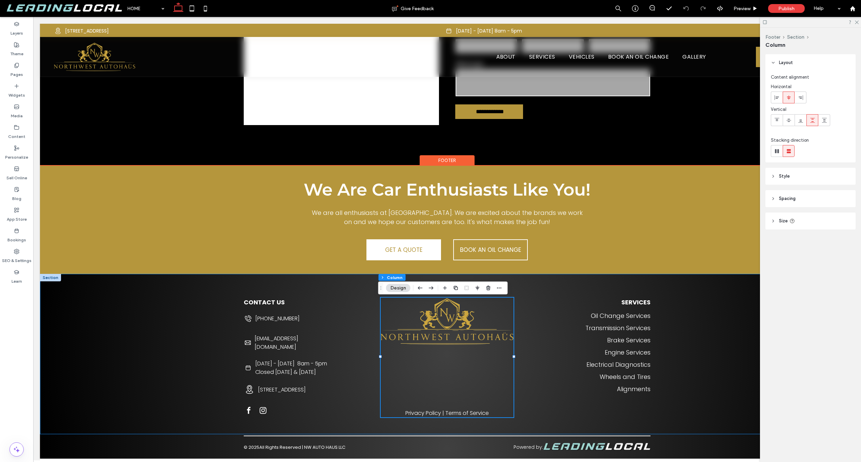
click at [190, 381] on div "CONTACT US 541-470-8804 service@nwautohaus.com Monday - Friday 8am - 5pm Closed…" at bounding box center [447, 354] width 814 height 160
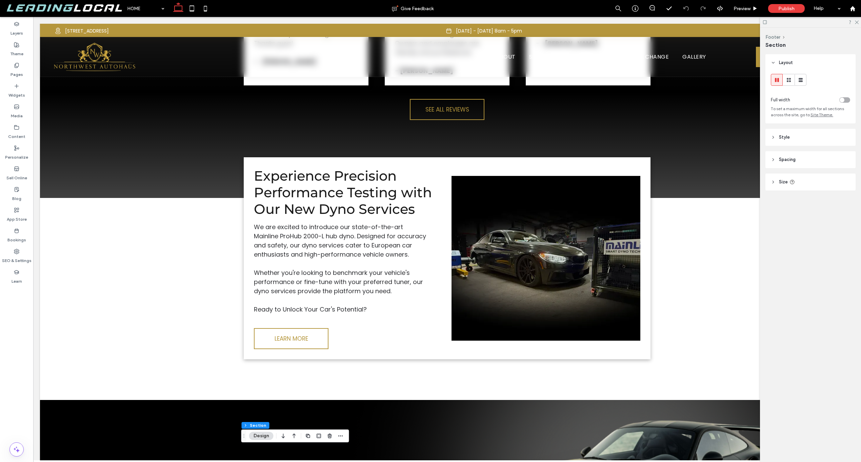
scroll to position [0, 0]
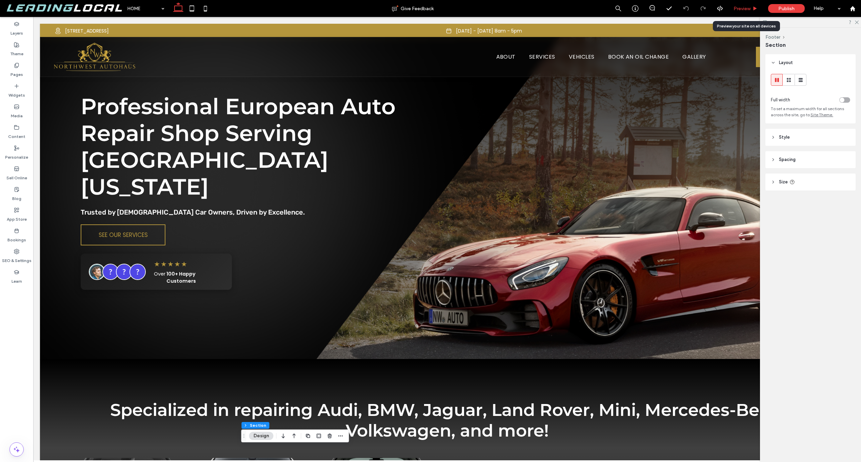
click at [746, 5] on div "Preview" at bounding box center [745, 8] width 35 height 17
click at [750, 9] on span "Preview" at bounding box center [741, 9] width 17 height 6
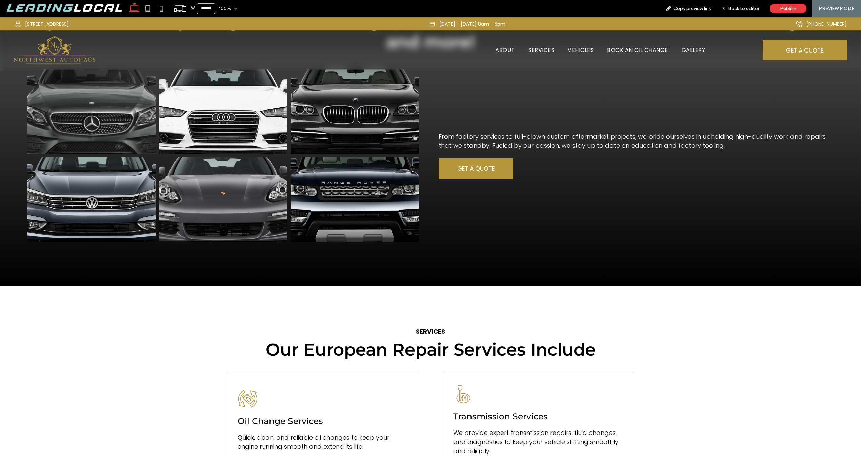
scroll to position [170, 0]
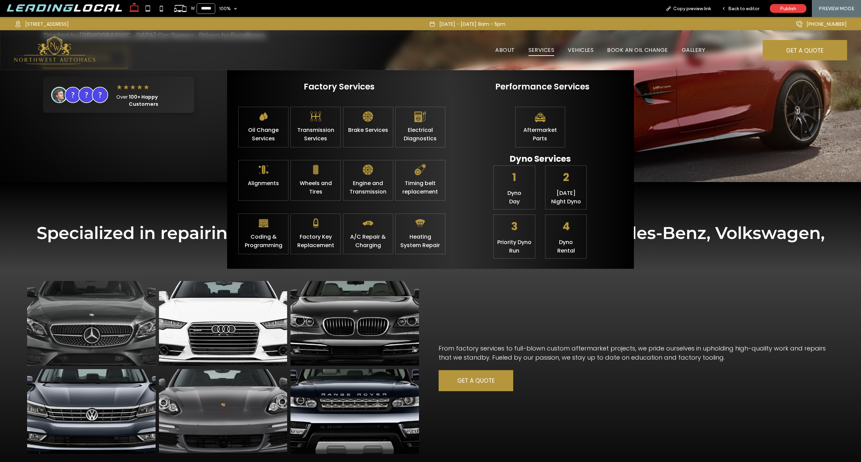
click at [536, 50] on span "SERVICES" at bounding box center [541, 50] width 26 height 12
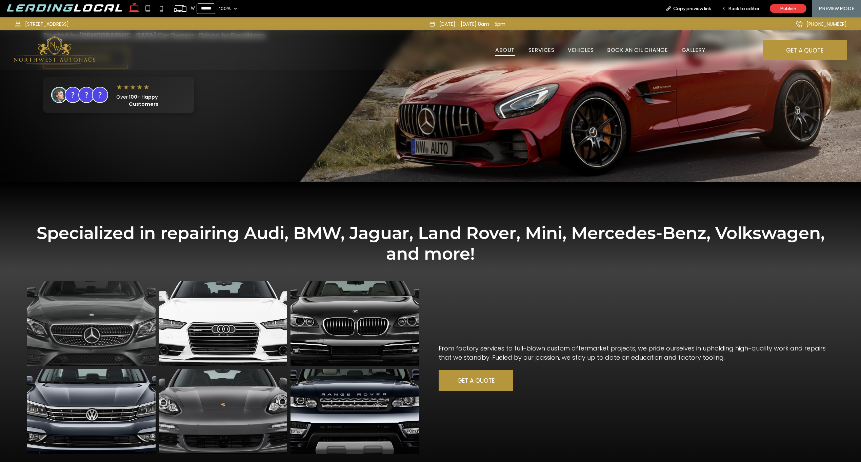
click at [507, 49] on span "ABOUT" at bounding box center [504, 50] width 19 height 12
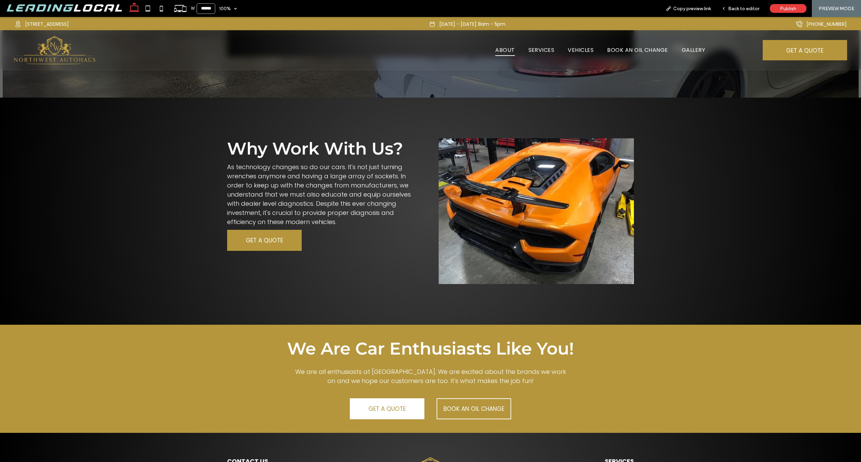
scroll to position [688, 0]
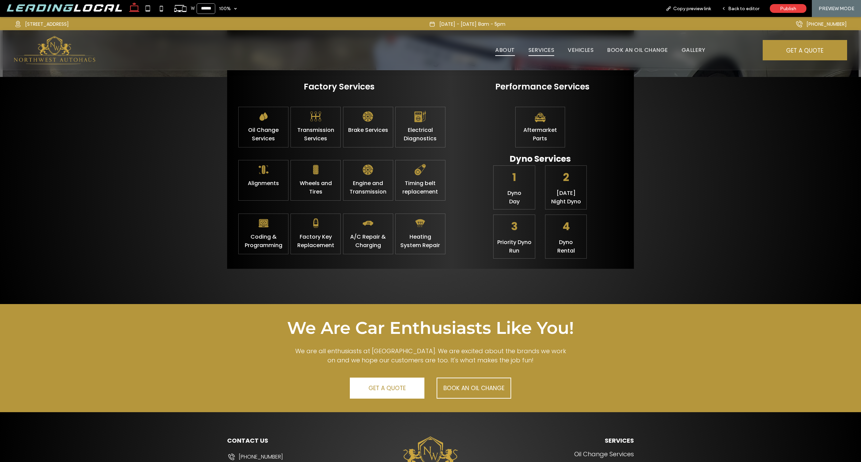
click at [545, 53] on span "SERVICES" at bounding box center [541, 50] width 26 height 12
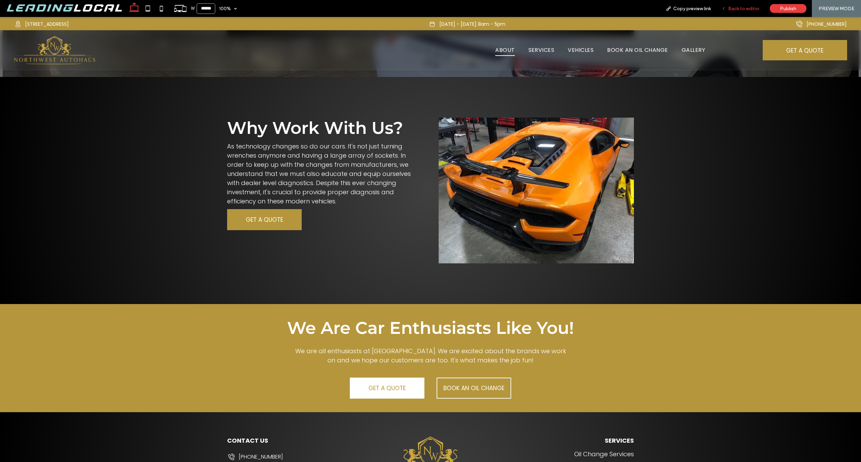
click at [733, 12] on div "Back to editor" at bounding box center [740, 8] width 48 height 17
click at [747, 6] on span "Back to editor" at bounding box center [743, 9] width 31 height 6
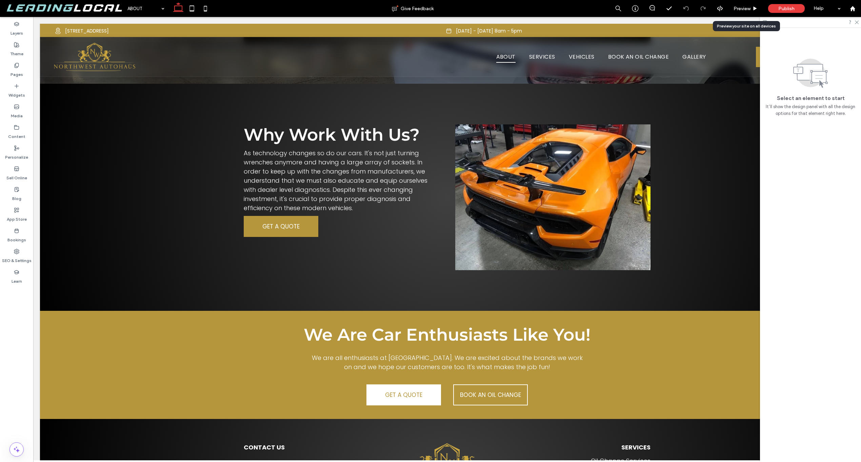
scroll to position [695, 0]
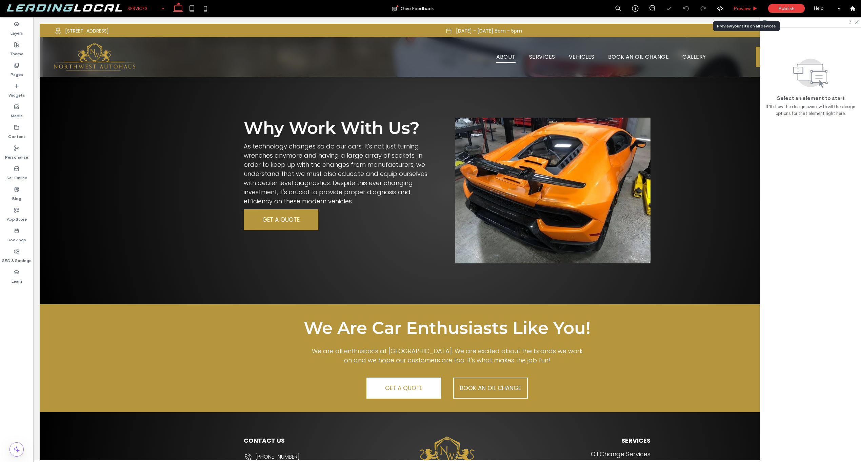
click at [749, 5] on div "Preview" at bounding box center [745, 8] width 35 height 17
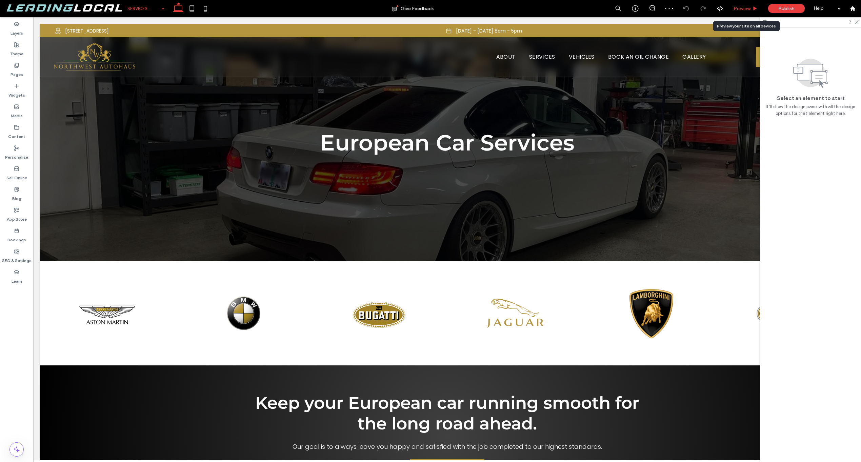
click at [745, 15] on div "Preview" at bounding box center [745, 8] width 35 height 17
click at [745, 8] on span "Preview" at bounding box center [741, 9] width 17 height 6
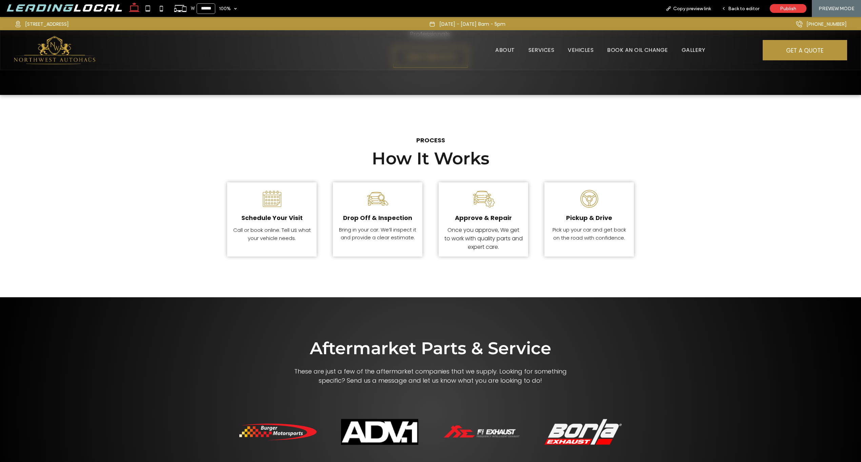
scroll to position [1430, 0]
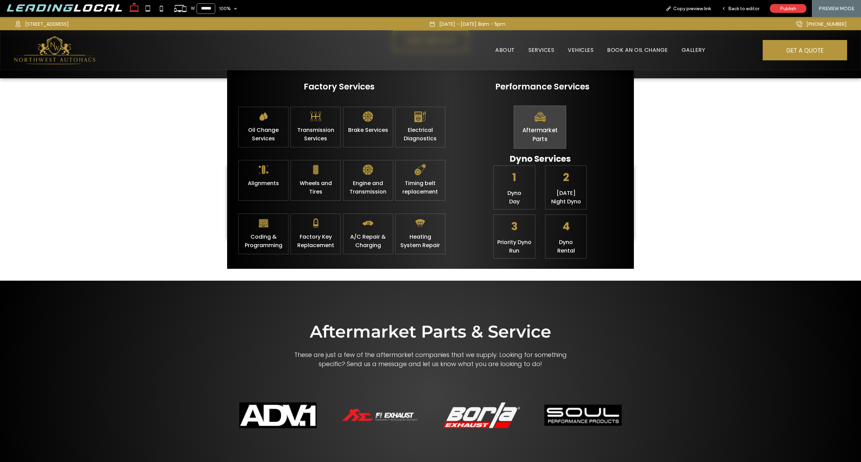
click at [533, 133] on link "Aftermarket Parts" at bounding box center [540, 134] width 36 height 17
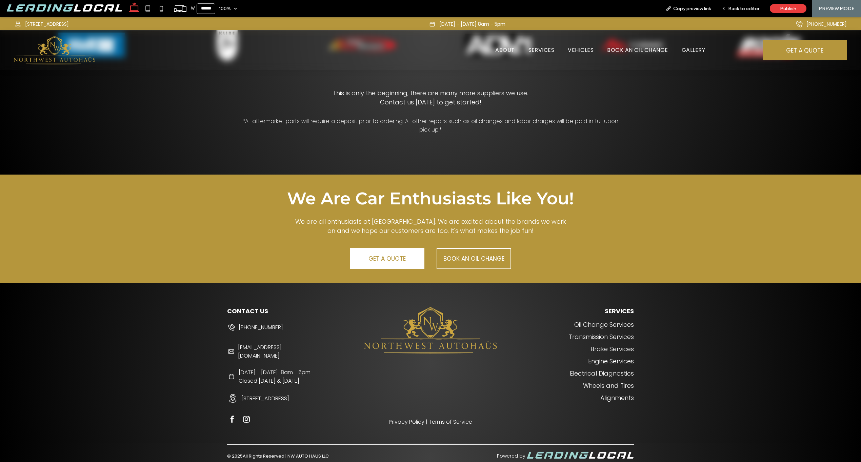
scroll to position [704, 0]
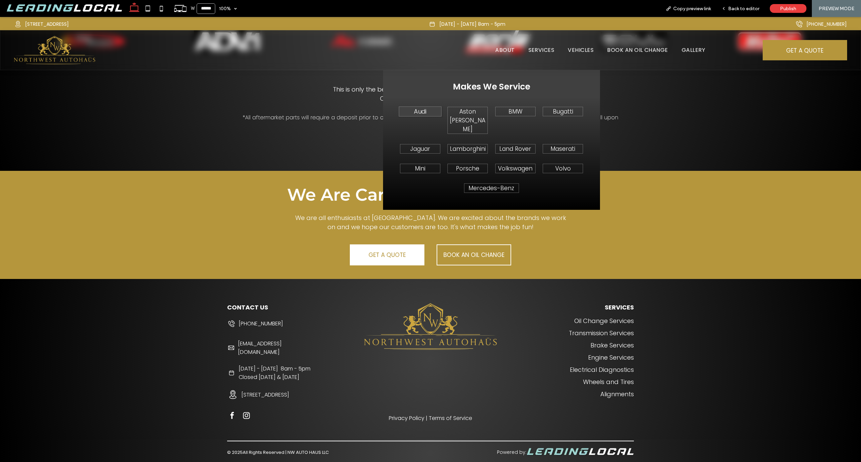
click at [426, 110] on p "Audi" at bounding box center [420, 111] width 39 height 9
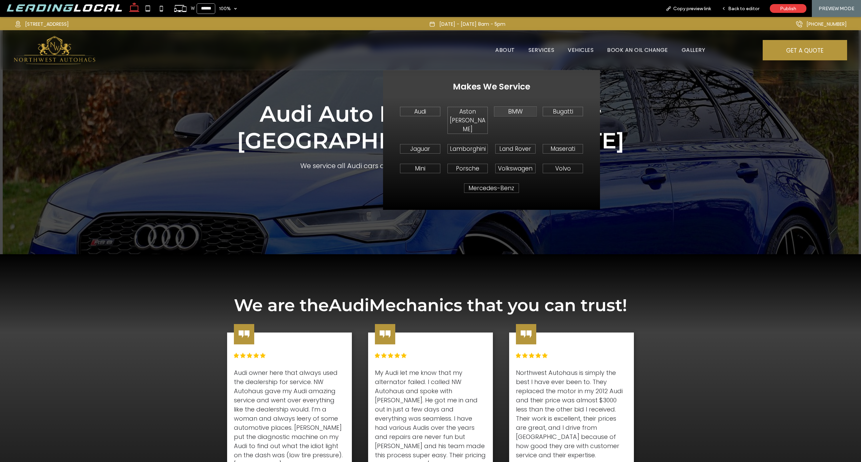
click at [508, 114] on link "BMW" at bounding box center [515, 111] width 15 height 8
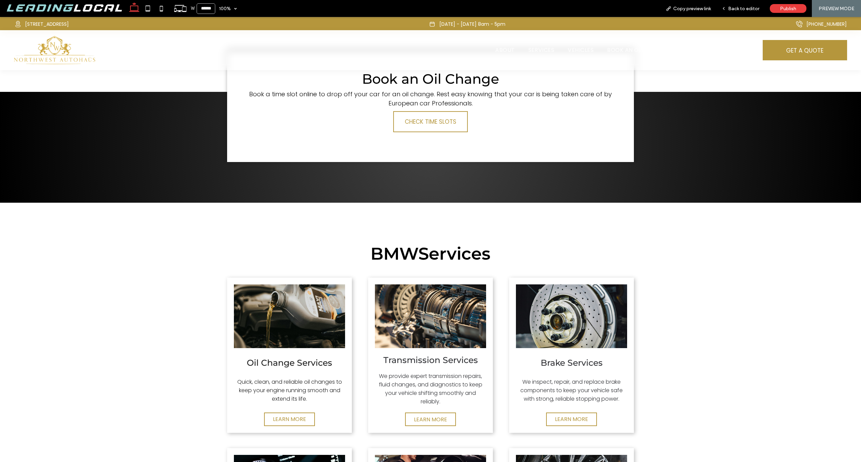
scroll to position [812, 0]
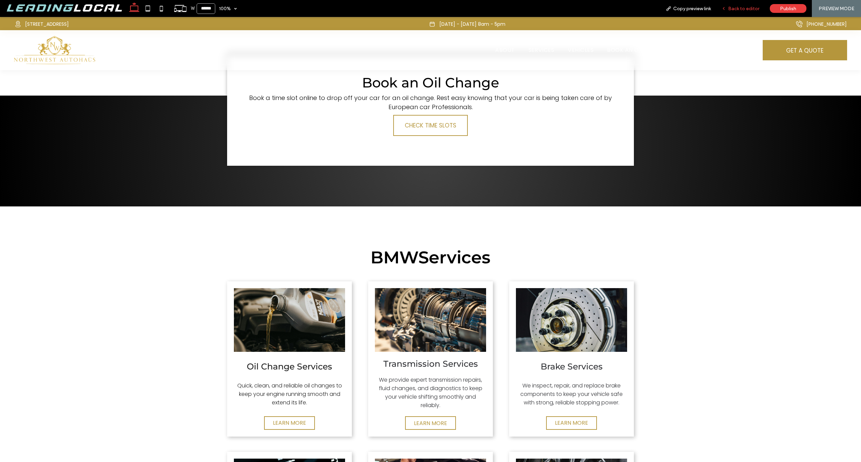
click at [751, 6] on span "Back to editor" at bounding box center [743, 9] width 31 height 6
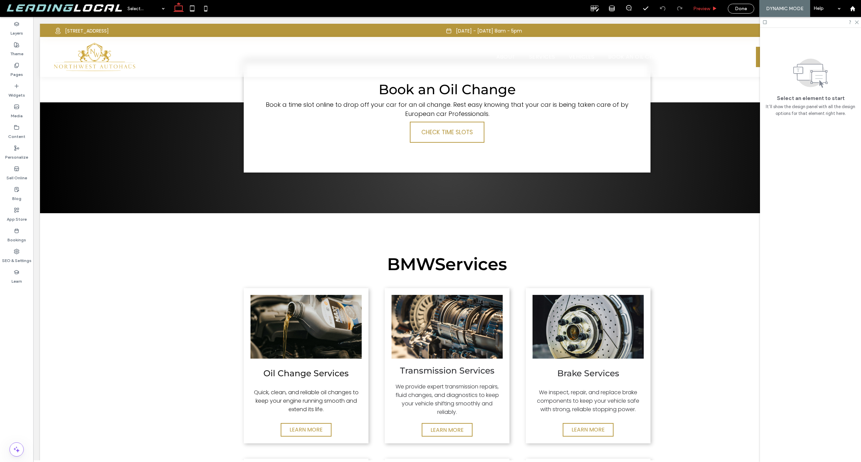
scroll to position [819, 0]
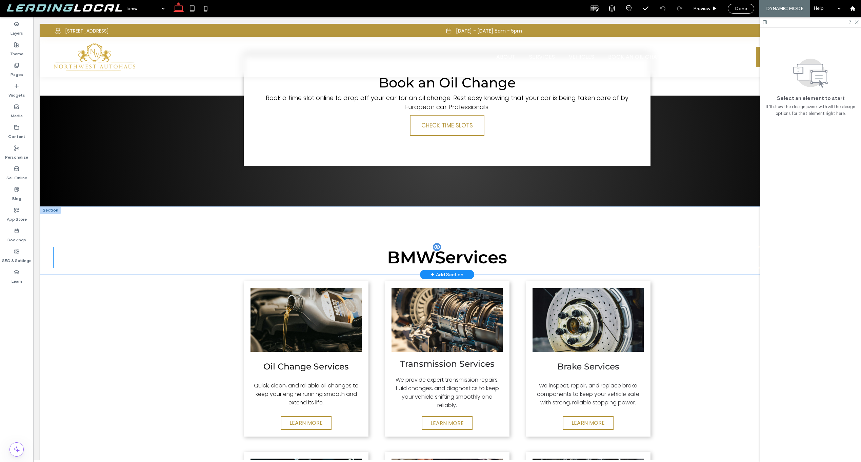
click at [411, 268] on span "BMW" at bounding box center [411, 257] width 48 height 21
